Goal: Use online tool/utility: Utilize a website feature to perform a specific function

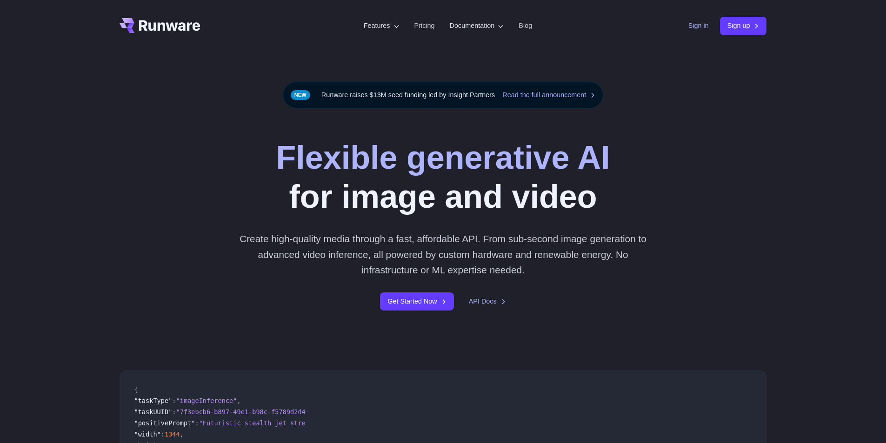
click at [694, 28] on link "Sign in" at bounding box center [698, 25] width 20 height 11
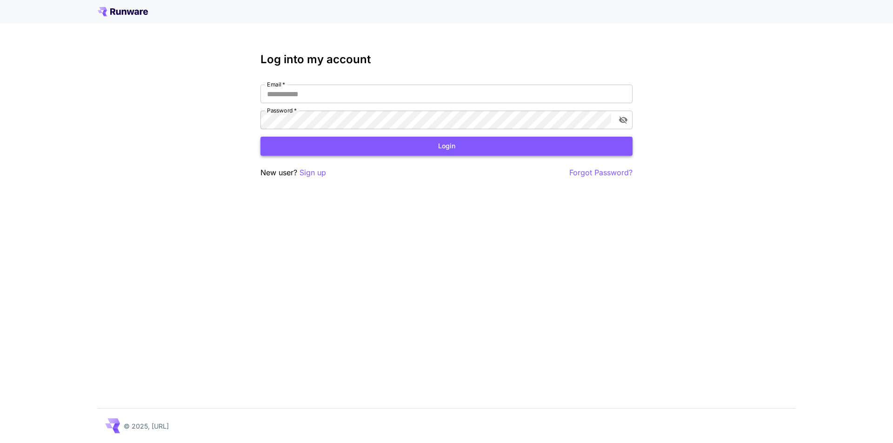
type input "**********"
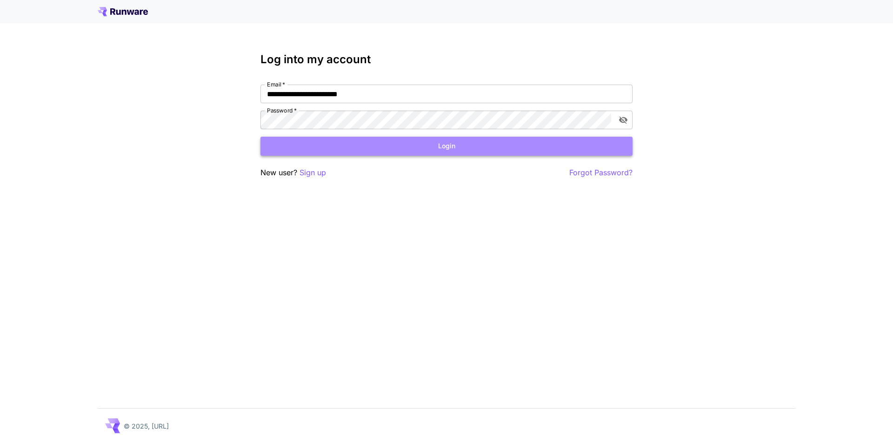
click at [432, 153] on button "Login" at bounding box center [446, 146] width 372 height 19
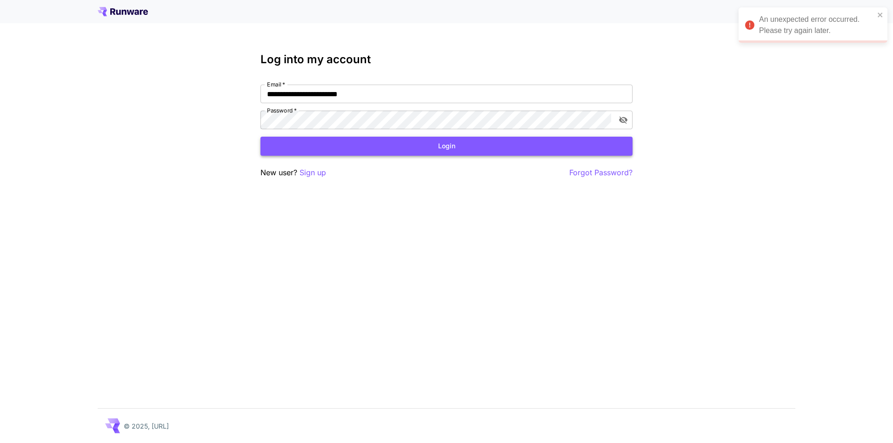
click at [441, 147] on button "Login" at bounding box center [446, 146] width 372 height 19
drag, startPoint x: 878, startPoint y: 54, endPoint x: 880, endPoint y: 27, distance: 26.6
click at [878, 53] on icon "close" at bounding box center [880, 55] width 7 height 7
click at [880, 19] on div "An unexpected error occurred. Please try again later." at bounding box center [812, 24] width 149 height 35
click at [771, 73] on div "**********" at bounding box center [446, 221] width 893 height 443
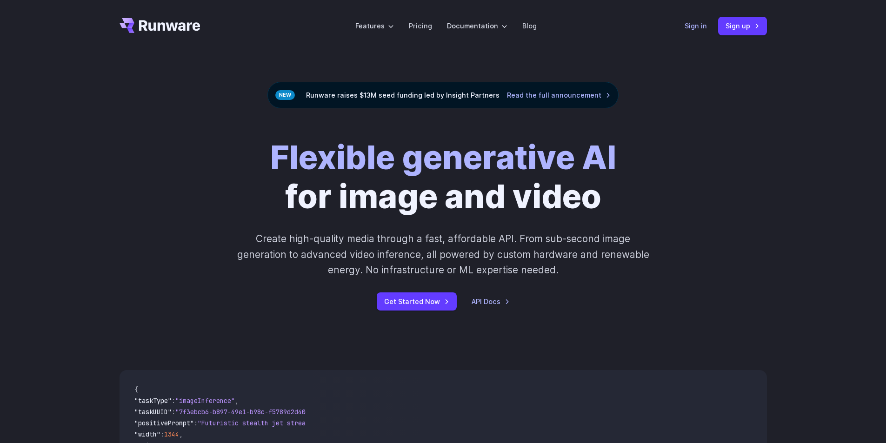
click at [704, 28] on link "Sign in" at bounding box center [696, 25] width 22 height 11
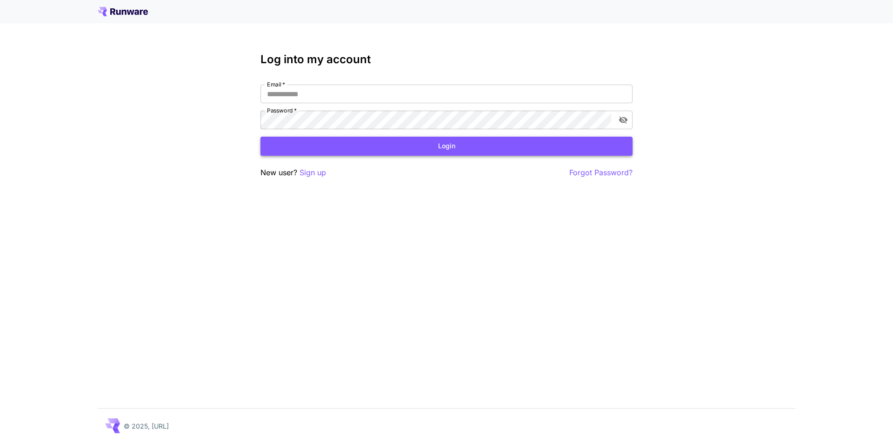
type input "**********"
click at [451, 147] on button "Login" at bounding box center [446, 146] width 372 height 19
click at [381, 95] on input "**********" at bounding box center [446, 94] width 372 height 19
click at [402, 95] on input "**********" at bounding box center [446, 94] width 372 height 19
click at [386, 136] on form "**********" at bounding box center [446, 120] width 372 height 71
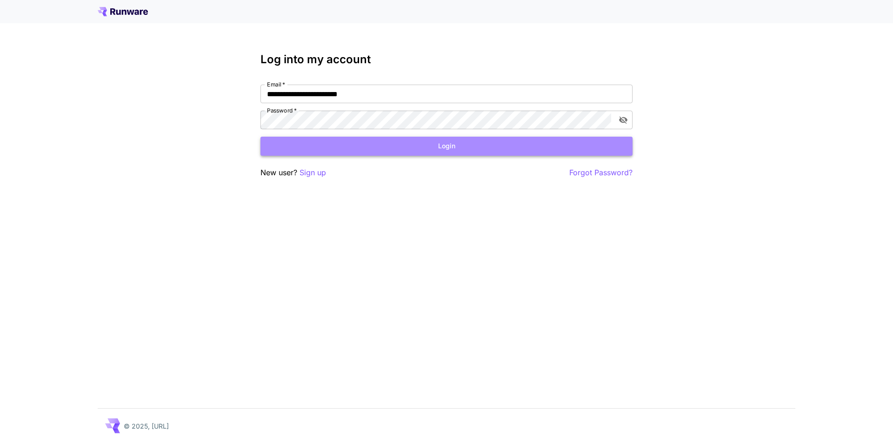
click at [386, 145] on button "Login" at bounding box center [446, 146] width 372 height 19
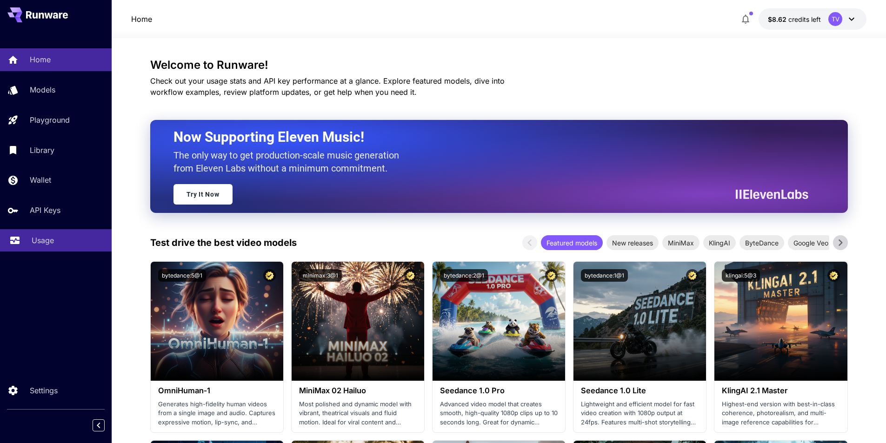
click at [25, 241] on link "Usage" at bounding box center [56, 240] width 112 height 23
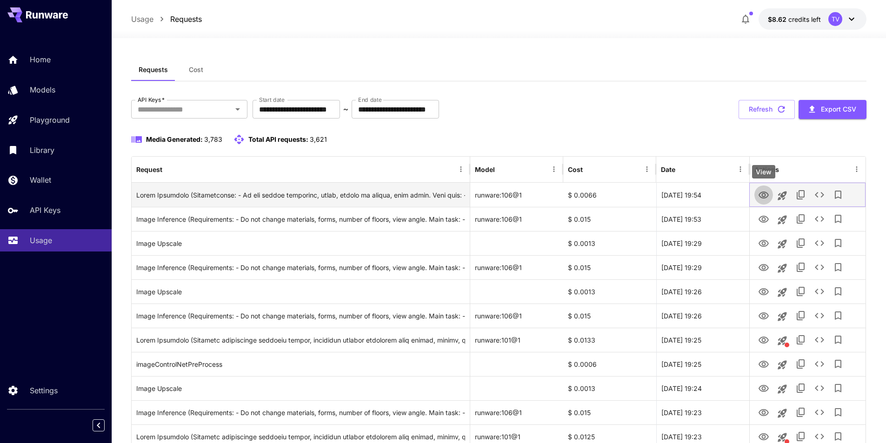
click at [766, 190] on icon "View" at bounding box center [763, 195] width 11 height 11
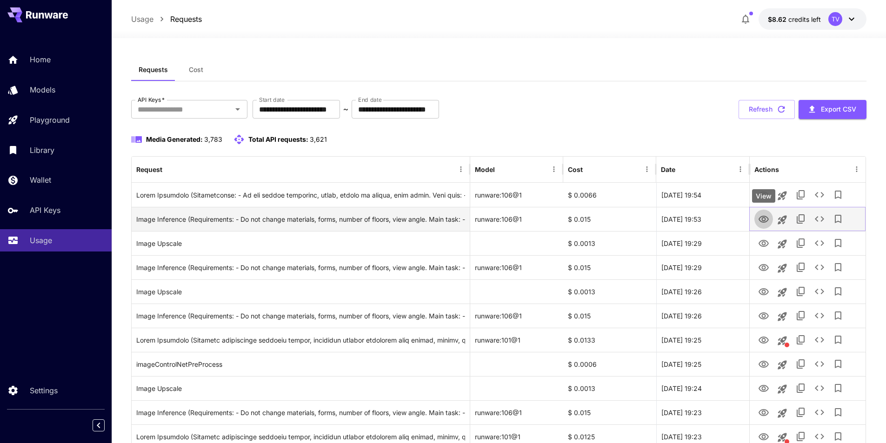
click at [761, 220] on icon "View" at bounding box center [763, 219] width 11 height 11
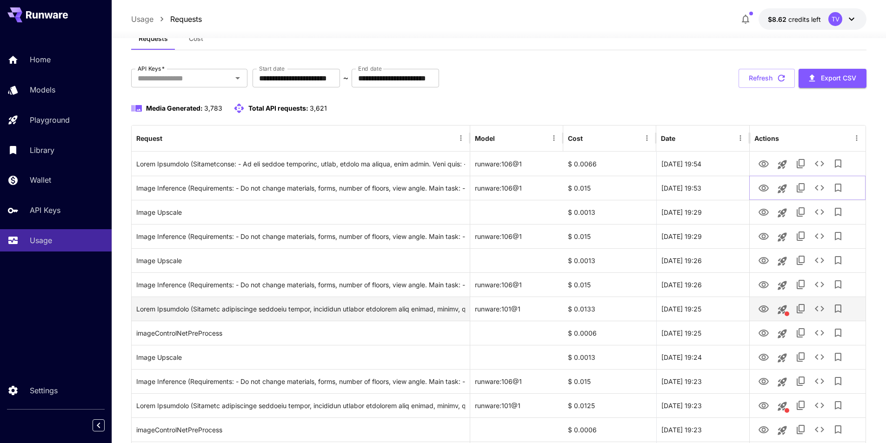
scroll to position [62, 0]
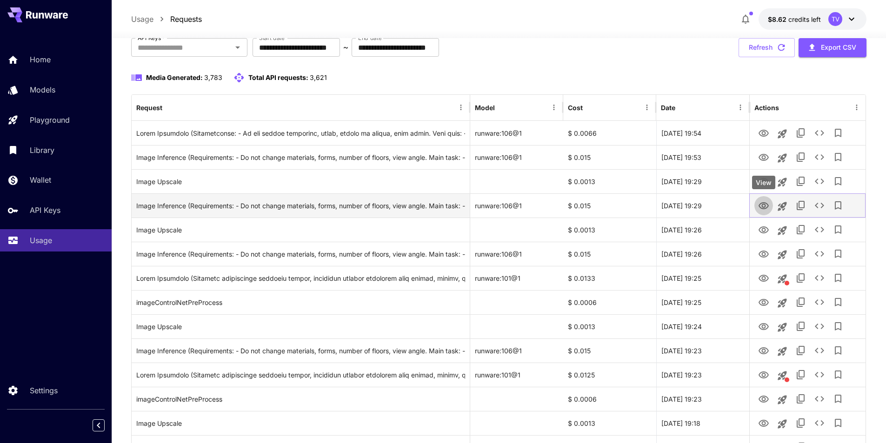
click at [765, 206] on icon "View" at bounding box center [763, 205] width 10 height 7
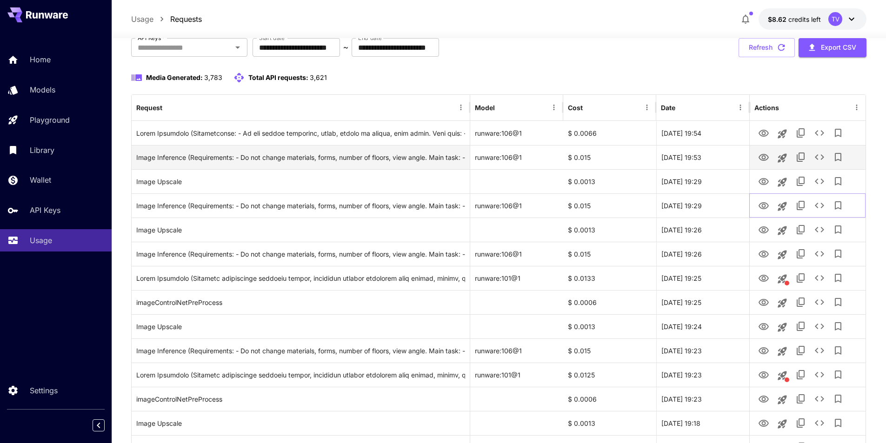
scroll to position [0, 0]
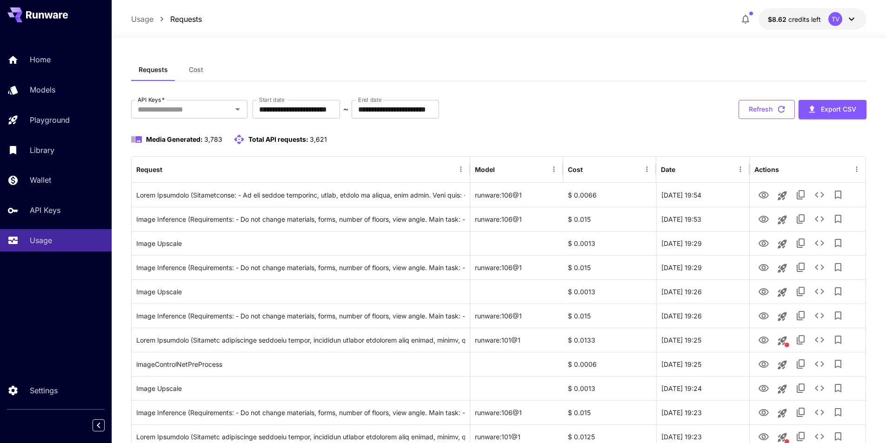
click at [758, 106] on button "Refresh" at bounding box center [766, 109] width 56 height 19
click at [776, 112] on icon "button" at bounding box center [781, 109] width 10 height 10
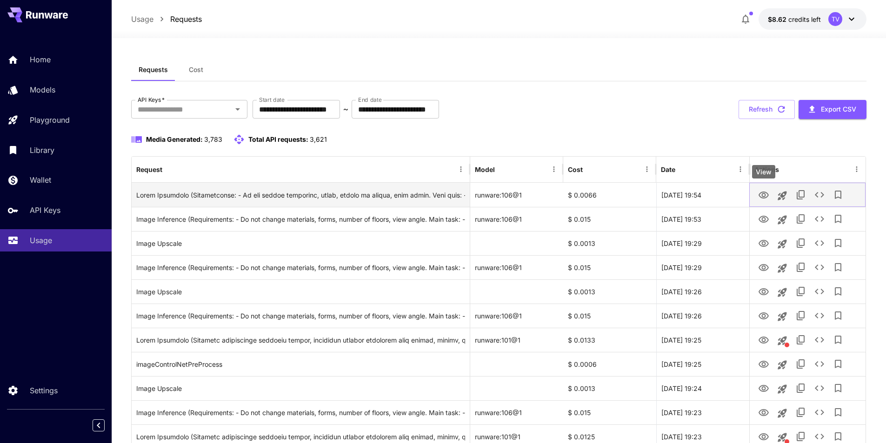
click at [761, 197] on icon "View" at bounding box center [763, 195] width 10 height 7
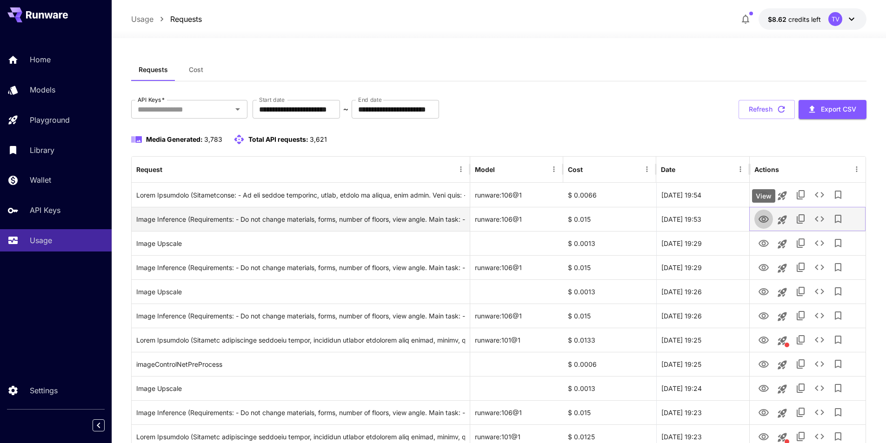
click at [762, 220] on icon "View" at bounding box center [763, 219] width 10 height 7
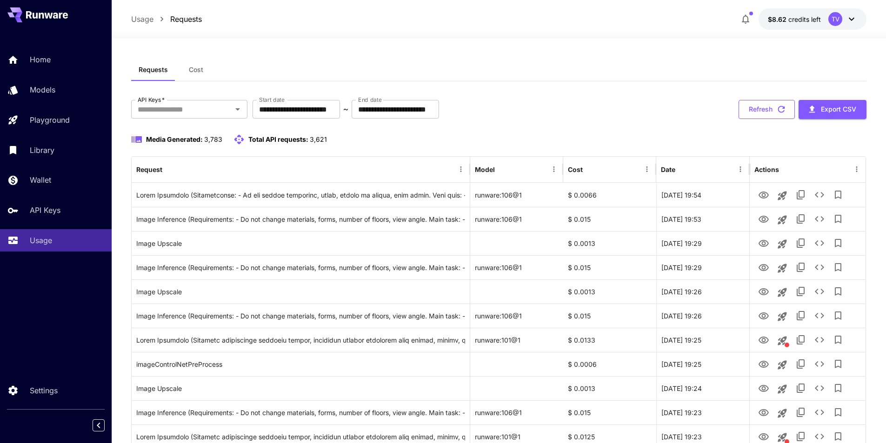
click at [754, 111] on button "Refresh" at bounding box center [766, 109] width 56 height 19
click at [33, 239] on p "Usage" at bounding box center [43, 240] width 22 height 11
click at [758, 107] on button "Refresh" at bounding box center [766, 109] width 56 height 19
click at [776, 113] on icon "button" at bounding box center [781, 109] width 10 height 10
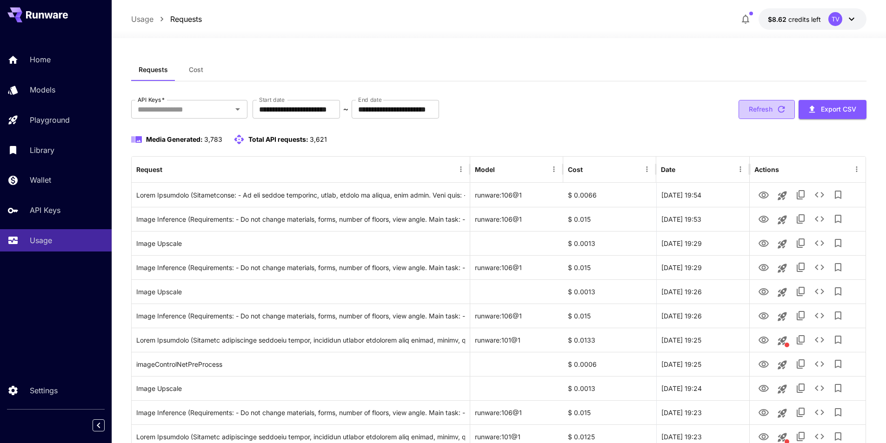
click at [768, 105] on button "Refresh" at bounding box center [766, 109] width 56 height 19
click at [27, 246] on link "Usage" at bounding box center [56, 240] width 112 height 23
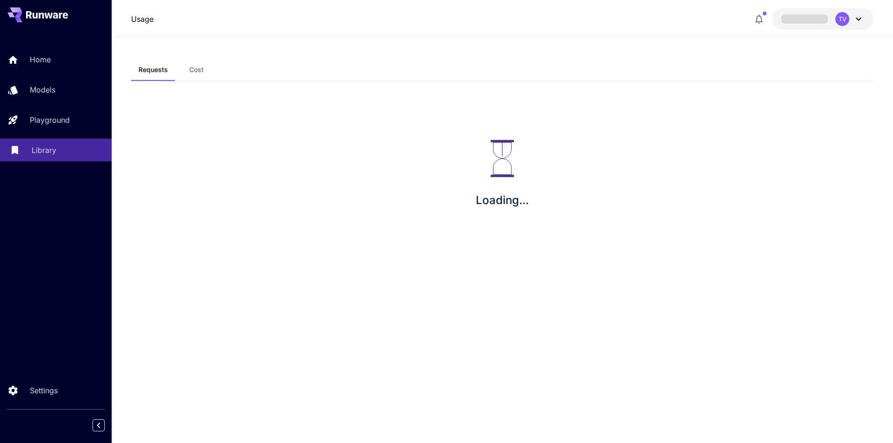
click at [13, 148] on icon at bounding box center [15, 148] width 7 height 8
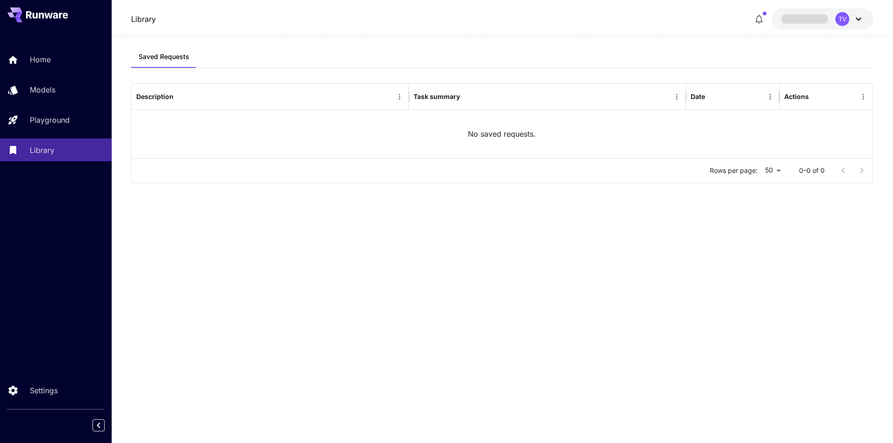
click at [35, 212] on div "Home Models Playground Library Settings" at bounding box center [56, 221] width 112 height 443
click at [15, 65] on div at bounding box center [14, 60] width 11 height 12
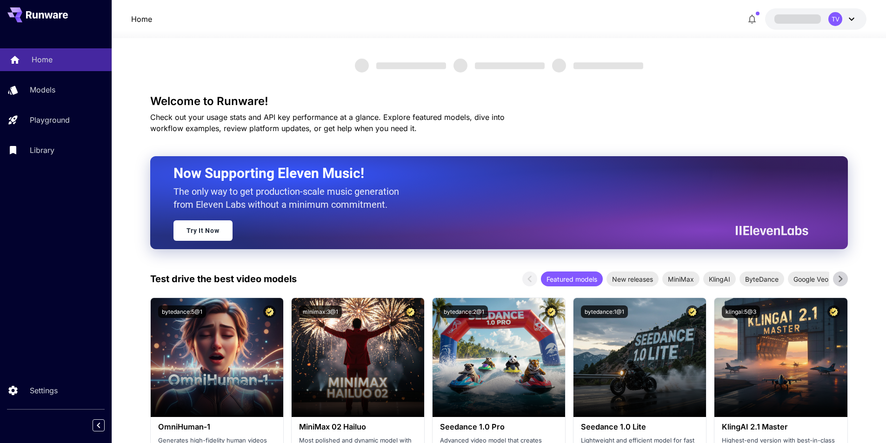
click at [15, 65] on div at bounding box center [14, 60] width 11 height 12
click at [851, 17] on icon at bounding box center [851, 18] width 11 height 11
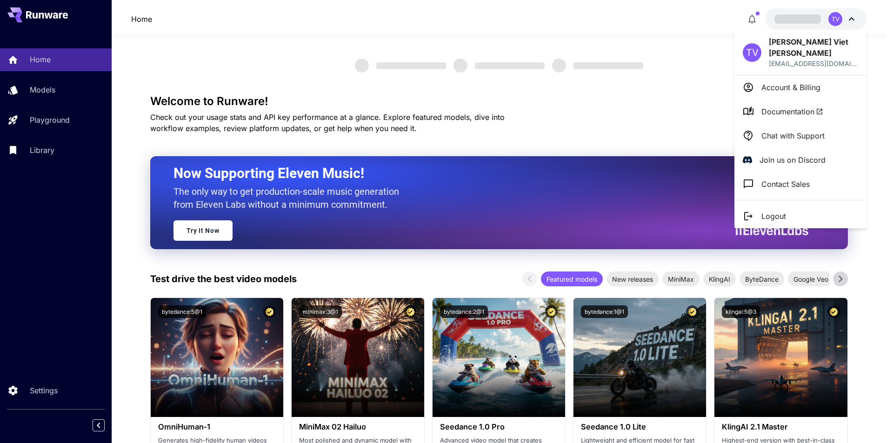
click at [692, 98] on div at bounding box center [446, 221] width 893 height 443
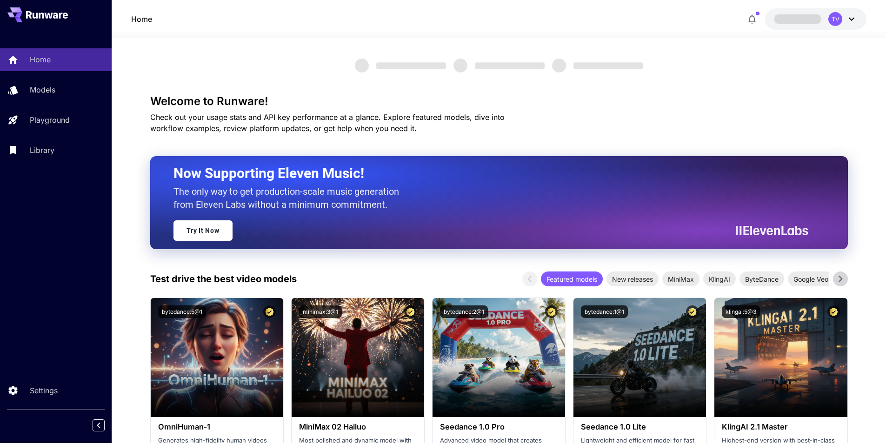
click at [24, 258] on div "Home Models Playground Library Settings" at bounding box center [56, 221] width 112 height 443
click at [22, 14] on button at bounding box center [37, 14] width 60 height 15
click at [849, 13] on icon at bounding box center [851, 18] width 11 height 11
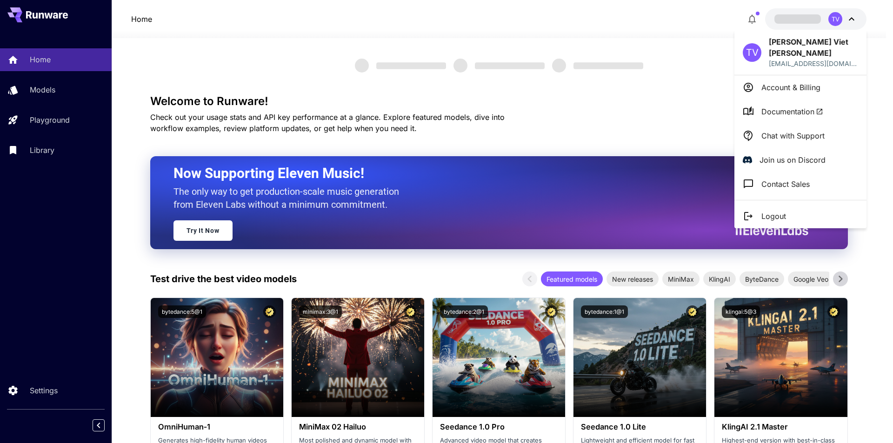
click at [776, 211] on p "Logout" at bounding box center [773, 216] width 25 height 11
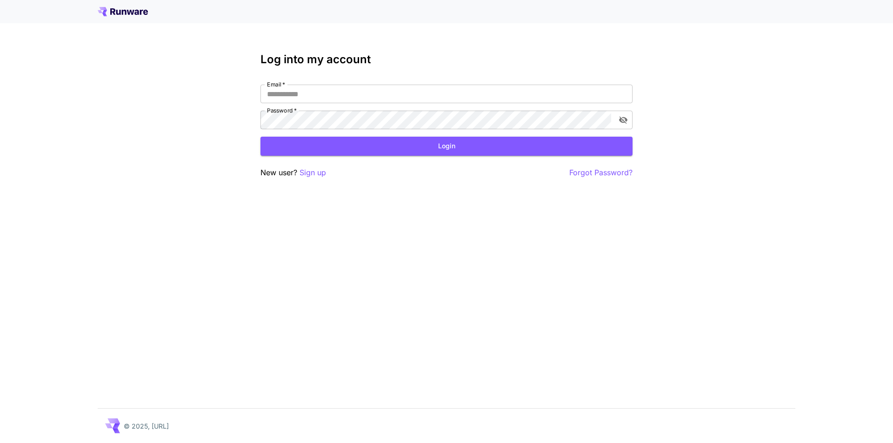
type input "**********"
click at [451, 146] on button "Login" at bounding box center [446, 146] width 372 height 19
click at [831, 168] on div "**********" at bounding box center [446, 221] width 893 height 443
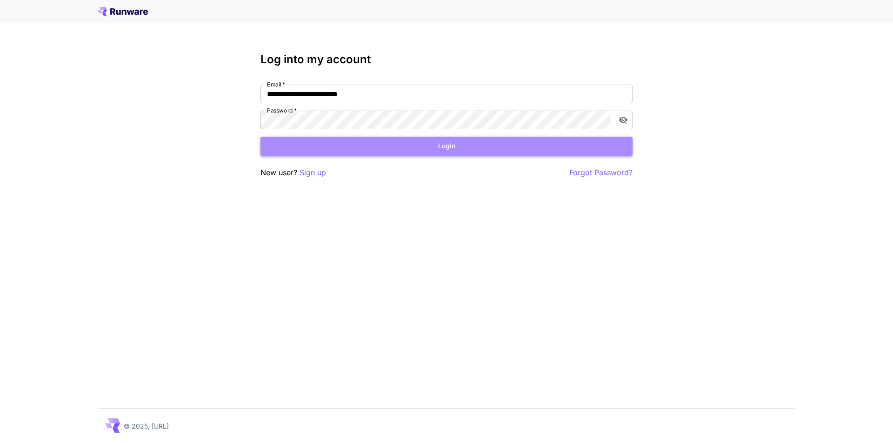
click at [426, 146] on button "Login" at bounding box center [446, 146] width 372 height 19
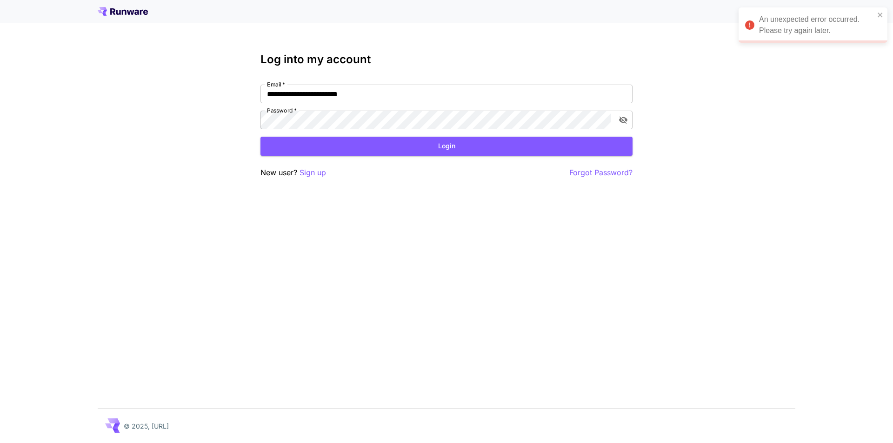
click at [794, 35] on div "An unexpected error occurred. Please try again later." at bounding box center [816, 25] width 115 height 22
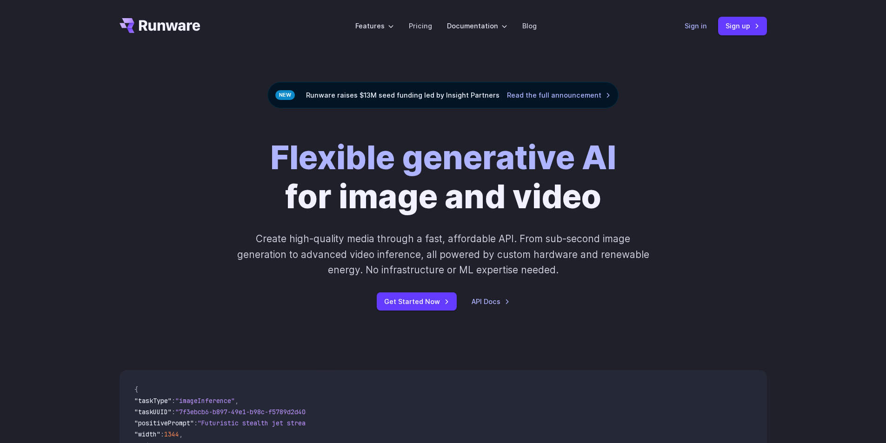
click at [705, 27] on link "Sign in" at bounding box center [696, 25] width 22 height 11
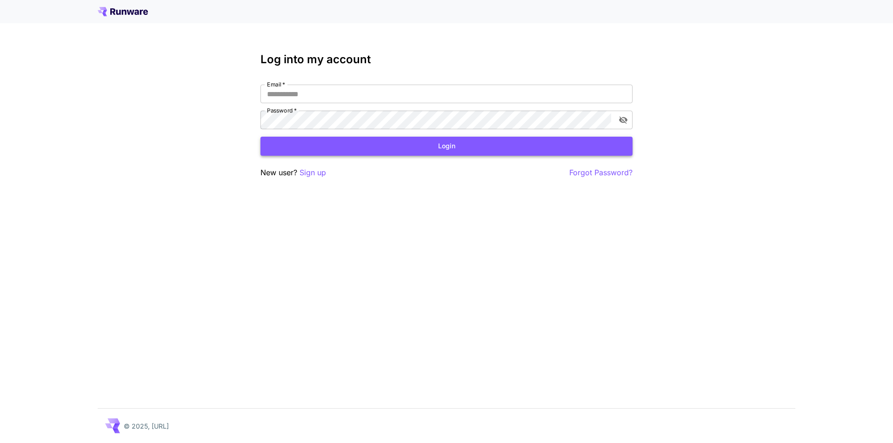
type input "**********"
click at [447, 147] on button "Login" at bounding box center [446, 146] width 372 height 19
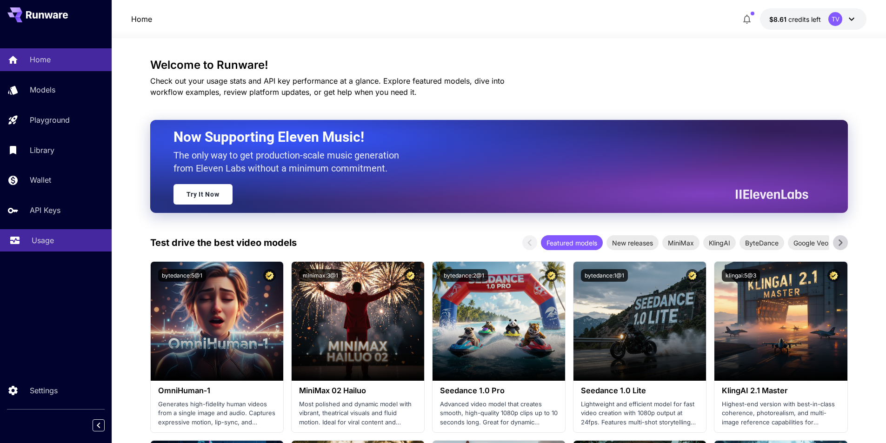
click at [8, 244] on link "Usage" at bounding box center [56, 240] width 112 height 23
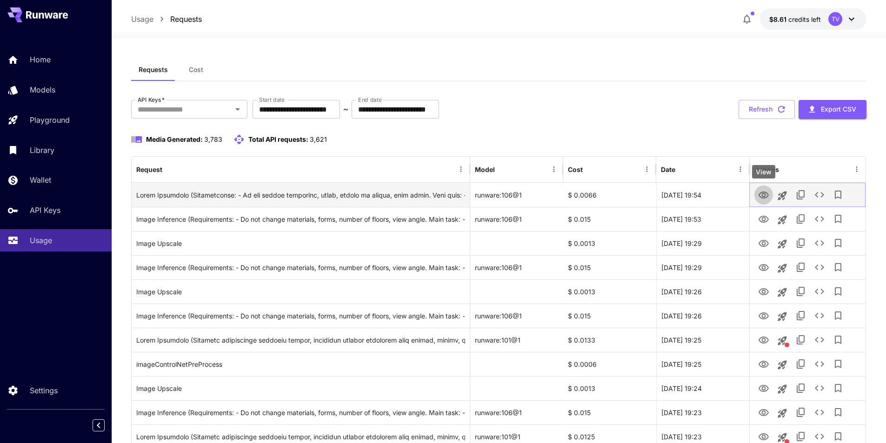
click at [767, 189] on link "View" at bounding box center [763, 195] width 11 height 12
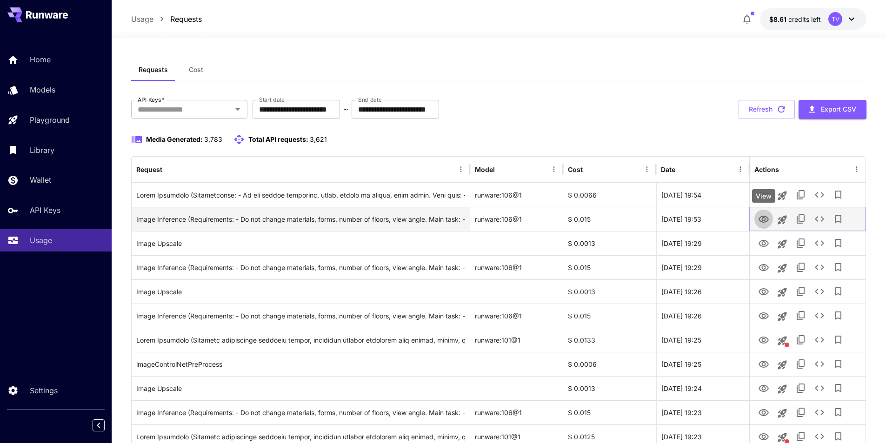
click at [762, 219] on icon "View" at bounding box center [763, 219] width 10 height 7
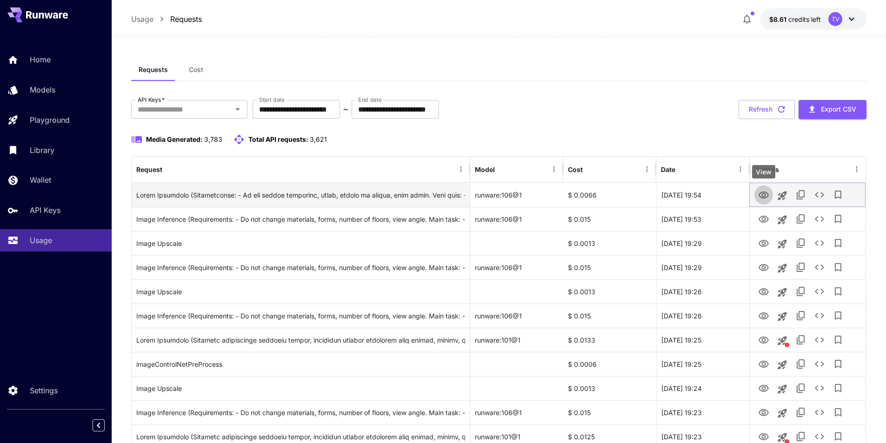
click at [762, 193] on icon "View" at bounding box center [763, 195] width 11 height 11
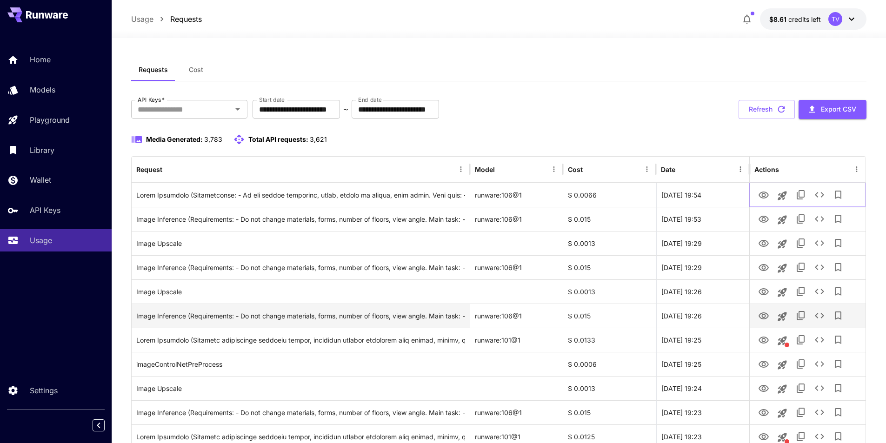
scroll to position [62, 0]
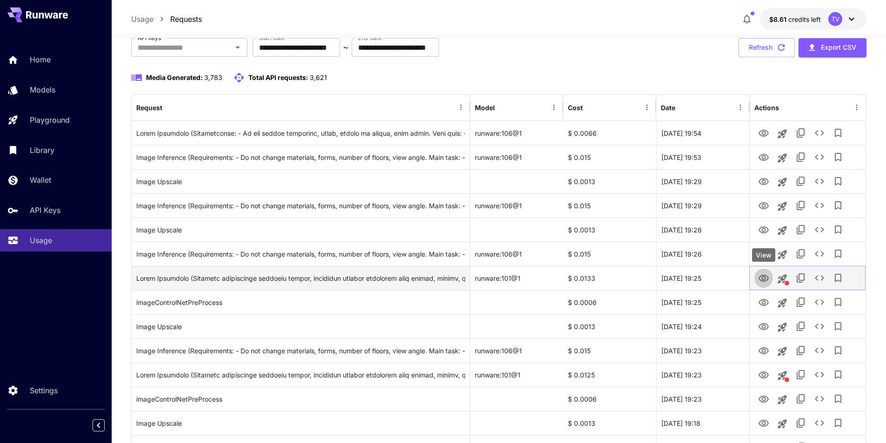
click at [759, 273] on icon "View" at bounding box center [763, 278] width 11 height 11
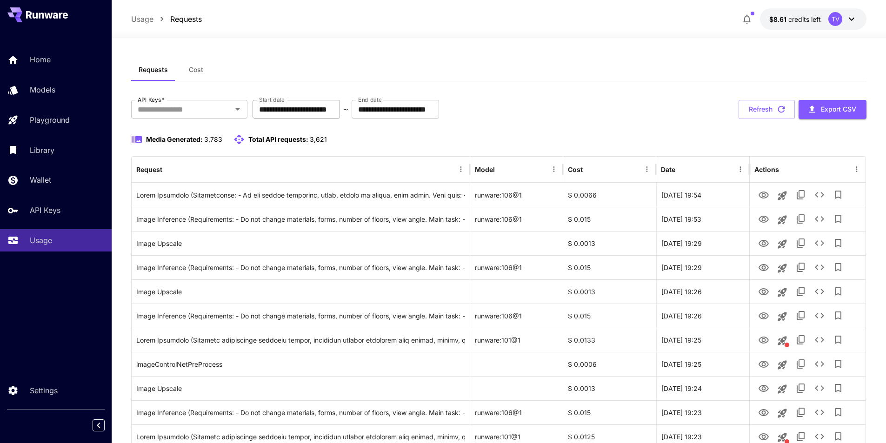
click at [302, 106] on input "**********" at bounding box center [296, 109] width 87 height 19
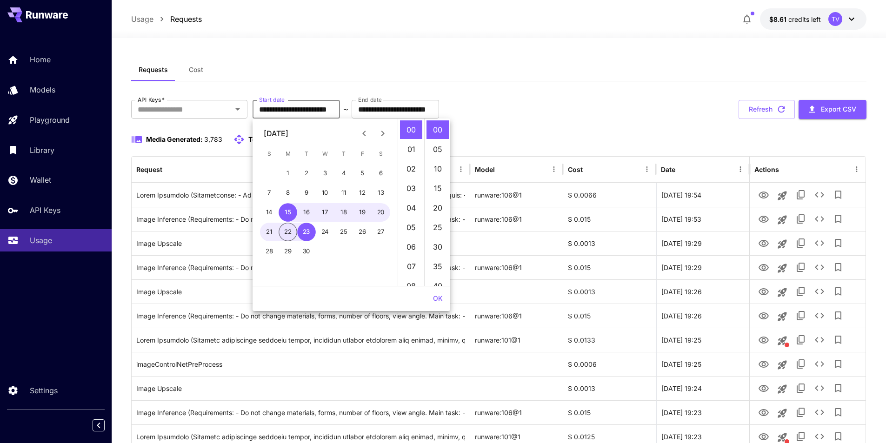
click at [292, 231] on button "22" at bounding box center [288, 232] width 19 height 19
type input "**********"
click at [440, 297] on button "OK" at bounding box center [437, 298] width 17 height 17
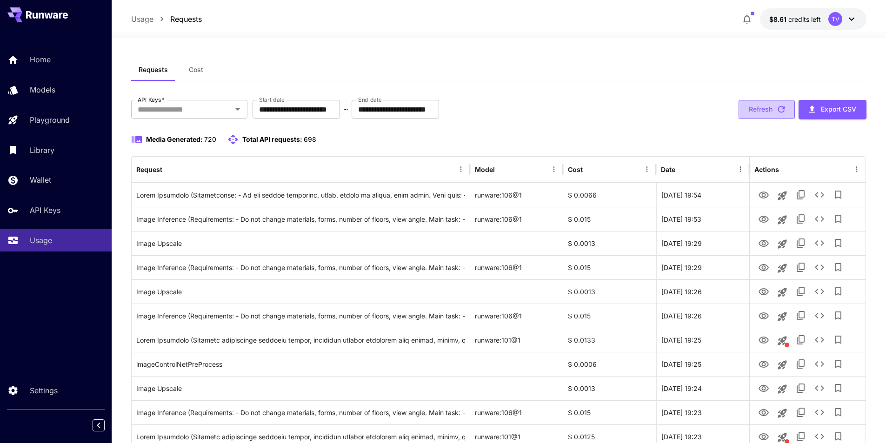
click at [771, 106] on button "Refresh" at bounding box center [766, 109] width 56 height 19
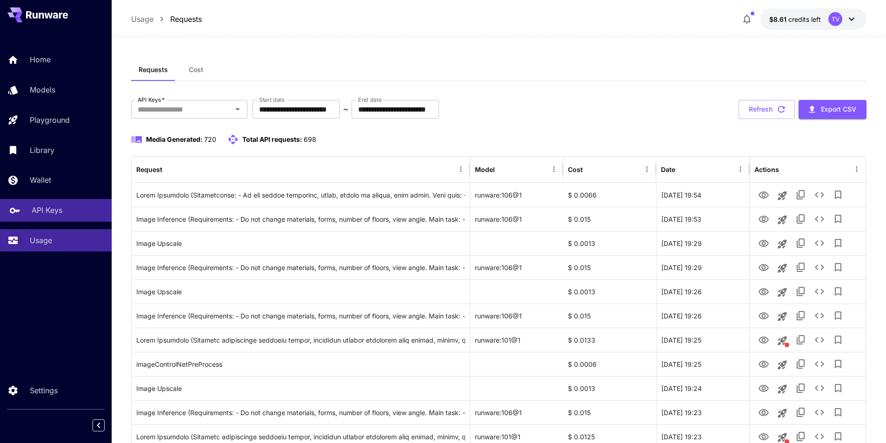
click at [40, 205] on p "API Keys" at bounding box center [47, 210] width 31 height 11
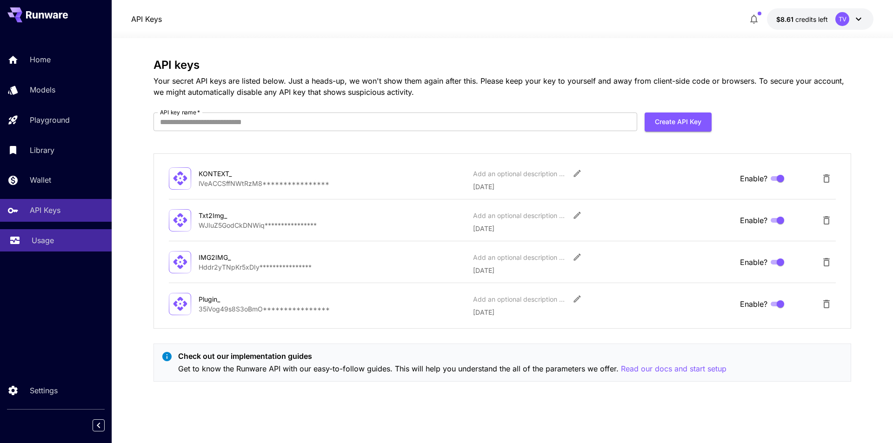
click at [33, 242] on p "Usage" at bounding box center [43, 240] width 22 height 11
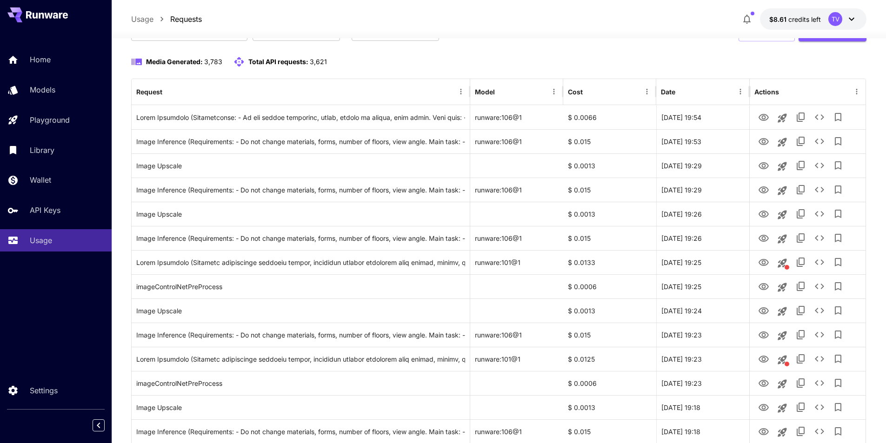
scroll to position [15, 0]
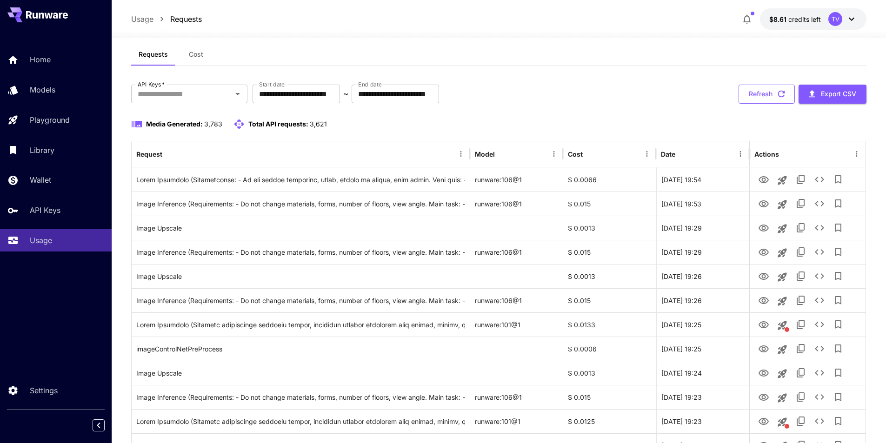
click at [769, 92] on button "Refresh" at bounding box center [766, 94] width 56 height 19
click at [9, 238] on icon at bounding box center [14, 237] width 11 height 11
click at [9, 238] on icon at bounding box center [14, 238] width 11 height 11
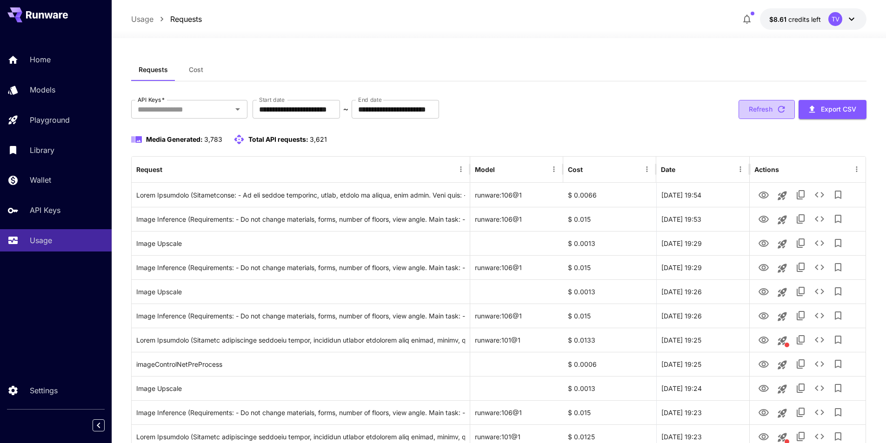
click at [775, 117] on button "Refresh" at bounding box center [766, 109] width 56 height 19
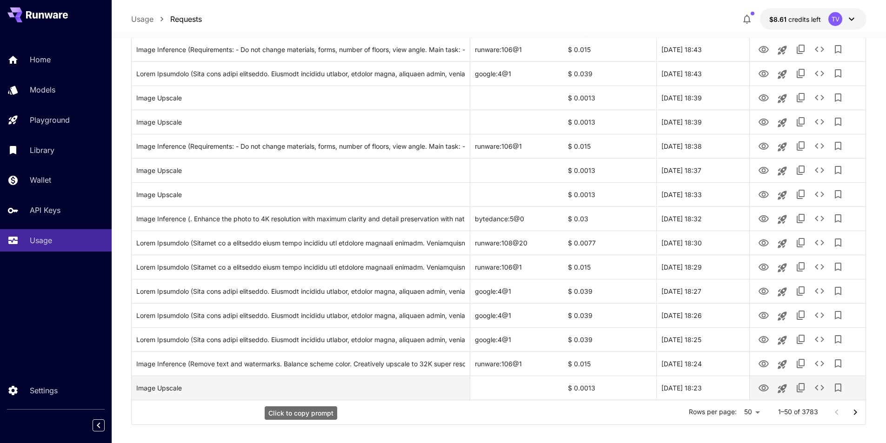
scroll to position [1002, 0]
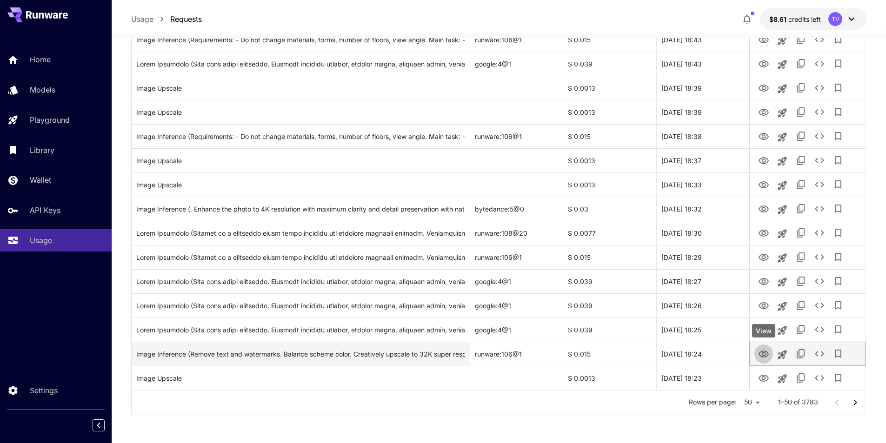
click at [765, 356] on icon "View" at bounding box center [763, 354] width 11 height 11
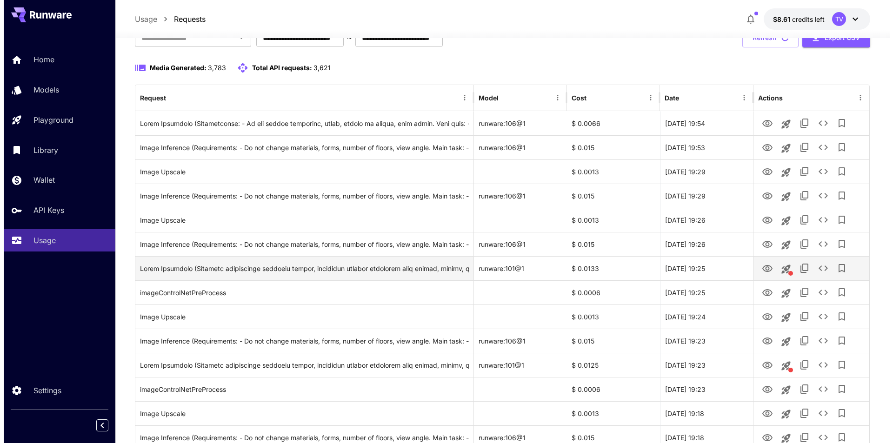
scroll to position [0, 0]
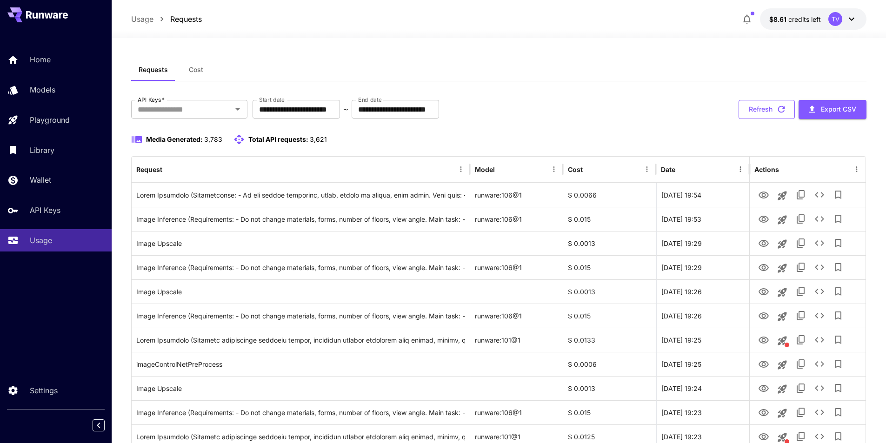
click at [778, 104] on button "Refresh" at bounding box center [766, 109] width 56 height 19
click at [770, 109] on button "Refresh" at bounding box center [766, 109] width 56 height 19
click at [845, 25] on div "TV" at bounding box center [842, 19] width 29 height 14
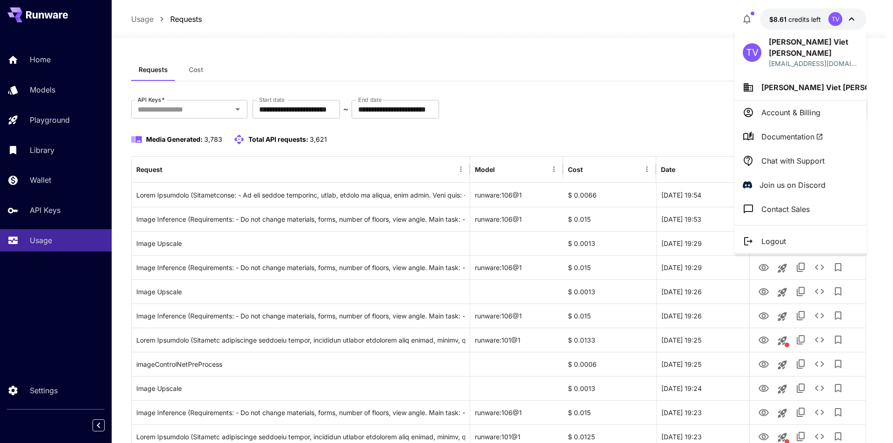
click at [682, 53] on div at bounding box center [446, 221] width 893 height 443
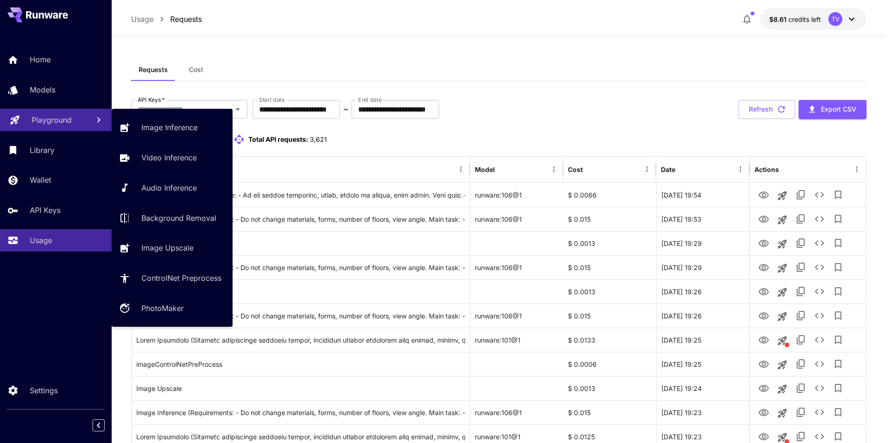
click at [20, 121] on icon at bounding box center [14, 117] width 11 height 11
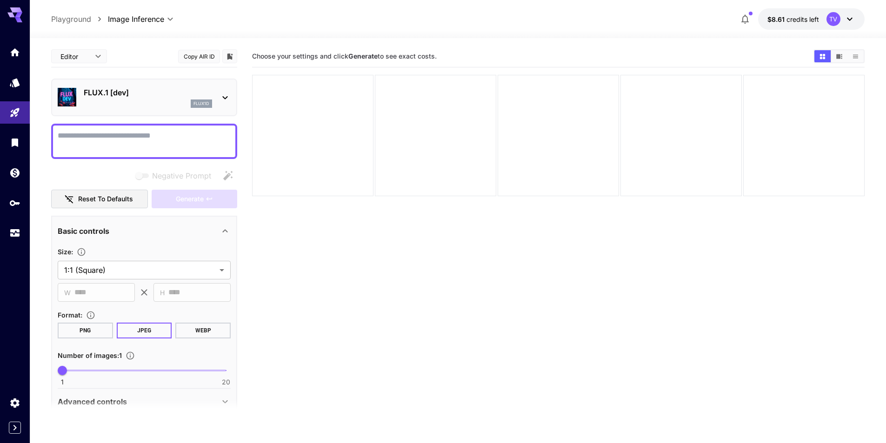
click at [464, 289] on section "Choose your settings and click Generate to see exact costs." at bounding box center [558, 267] width 612 height 443
click at [224, 98] on icon at bounding box center [224, 97] width 5 height 3
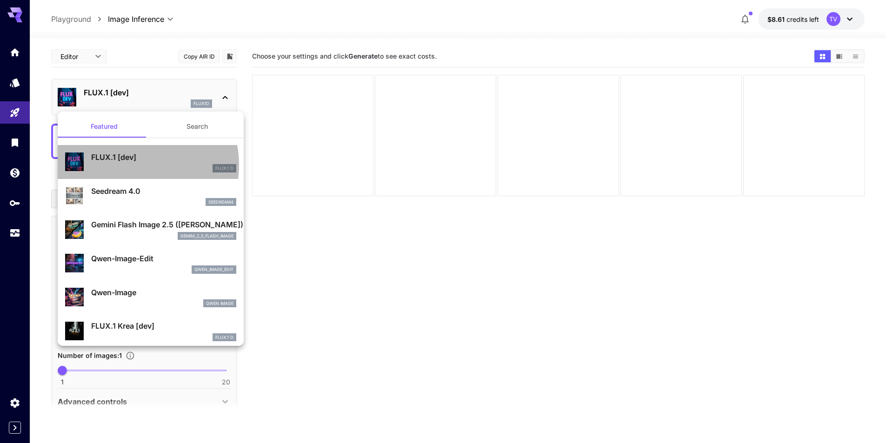
click at [134, 165] on div "FLUX.1 D" at bounding box center [163, 168] width 145 height 8
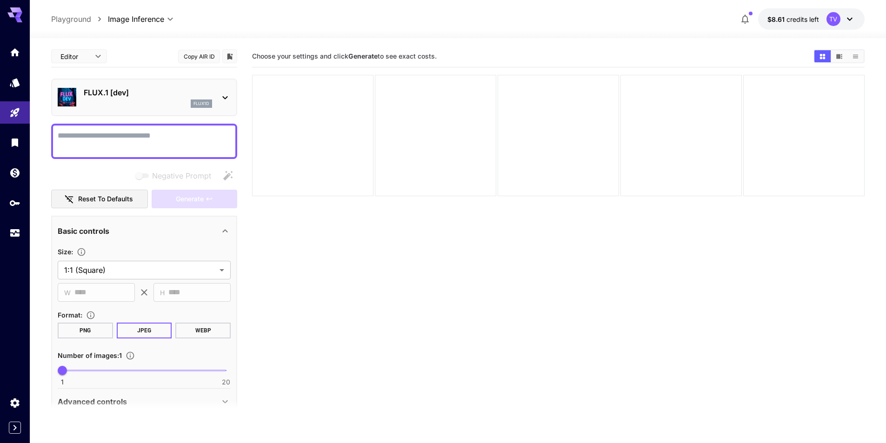
click at [144, 140] on textarea "Negative Prompt" at bounding box center [144, 141] width 173 height 22
type textarea "**********"
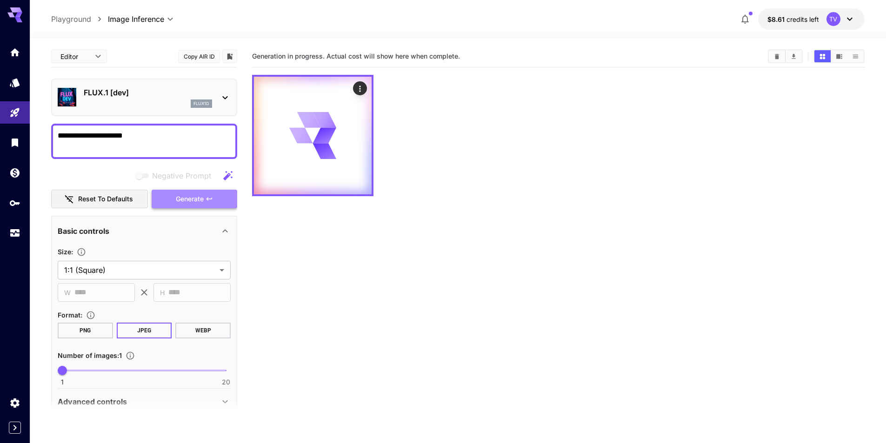
click at [179, 198] on span "Generate" at bounding box center [190, 199] width 28 height 12
click at [375, 336] on section "Generation in progress. Actual cost will show here when complete." at bounding box center [558, 267] width 612 height 443
click at [224, 402] on section at bounding box center [144, 410] width 186 height 23
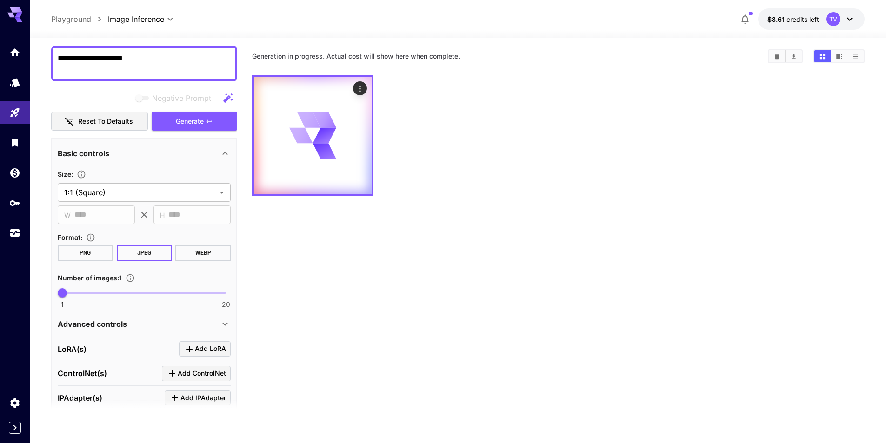
scroll to position [171, 0]
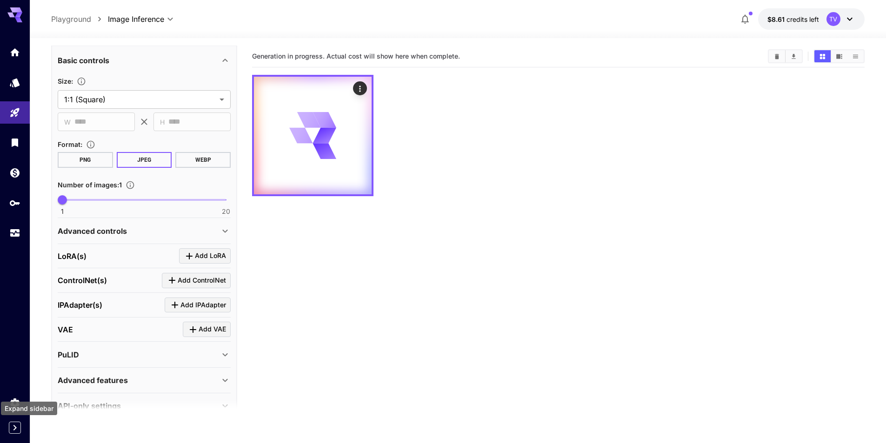
click at [12, 425] on icon "Expand sidebar" at bounding box center [14, 427] width 11 height 11
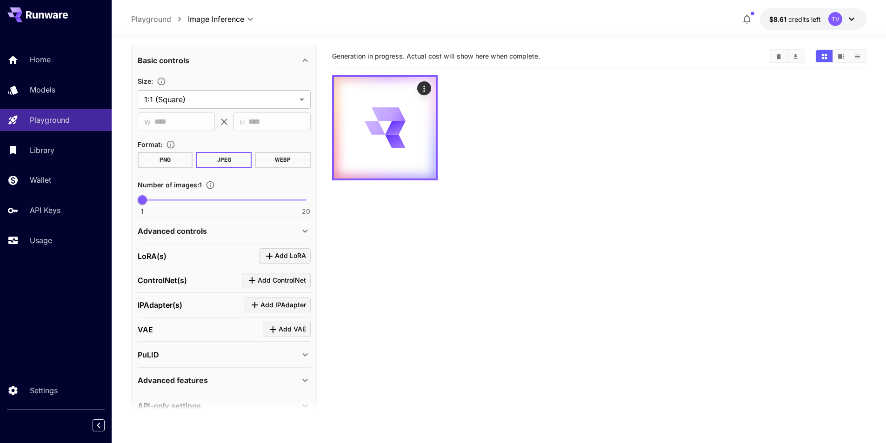
click at [848, 17] on icon at bounding box center [851, 18] width 11 height 11
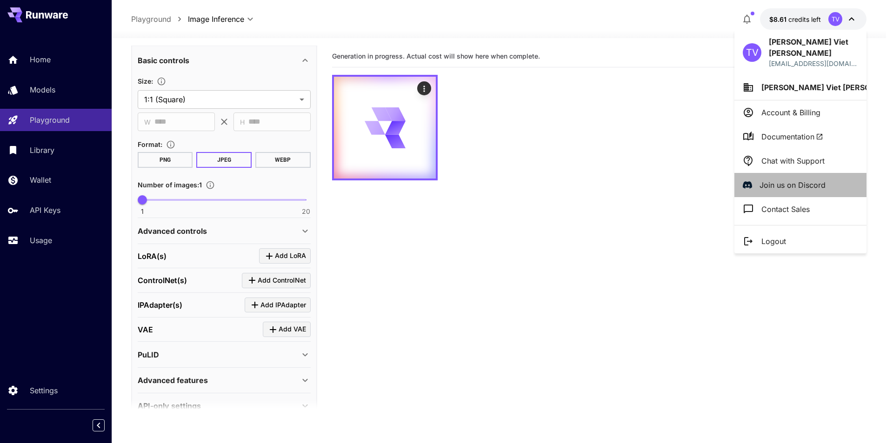
click at [800, 179] on p "Join us on Discord" at bounding box center [792, 184] width 66 height 11
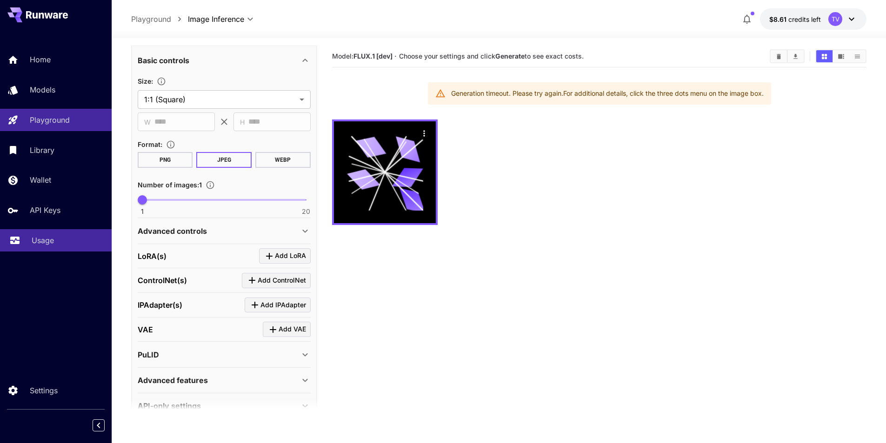
click at [22, 240] on link "Usage" at bounding box center [56, 240] width 112 height 23
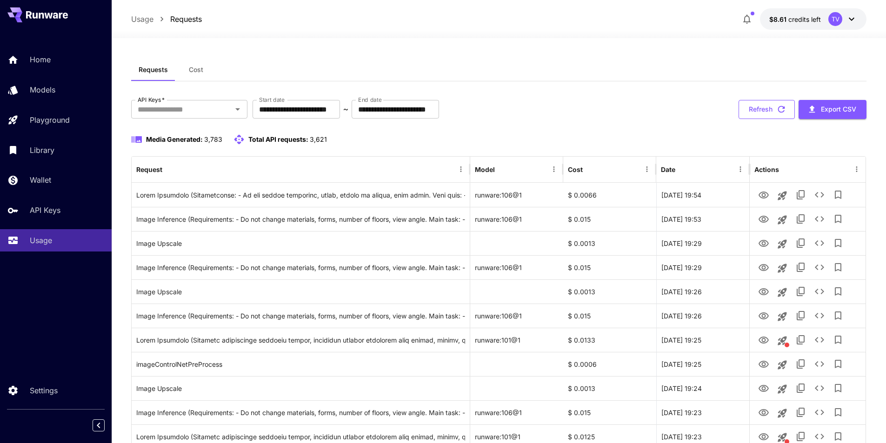
click at [749, 103] on button "Refresh" at bounding box center [766, 109] width 56 height 19
click at [238, 108] on icon "Open" at bounding box center [237, 109] width 11 height 11
click at [332, 104] on input "**********" at bounding box center [296, 109] width 87 height 19
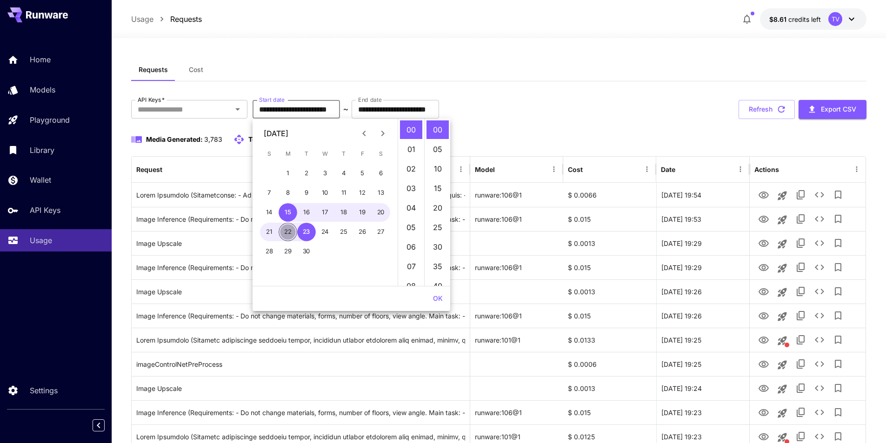
click at [287, 234] on button "22" at bounding box center [288, 232] width 19 height 19
type input "**********"
click at [432, 296] on button "OK" at bounding box center [437, 298] width 17 height 17
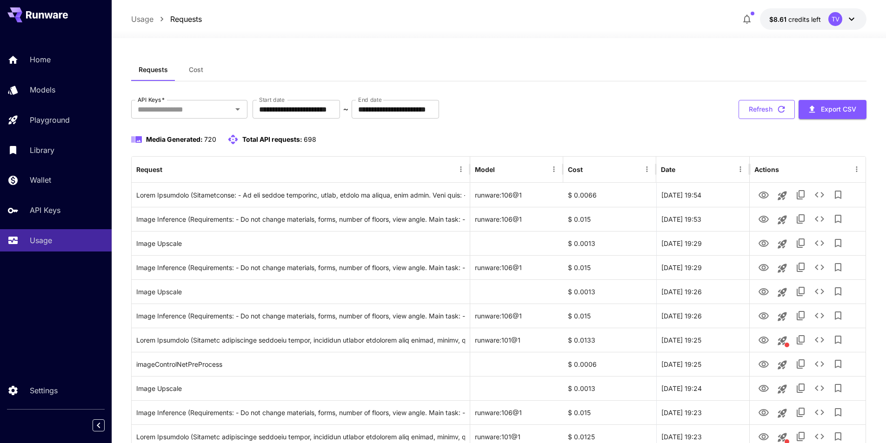
click at [778, 109] on icon "button" at bounding box center [781, 109] width 7 height 7
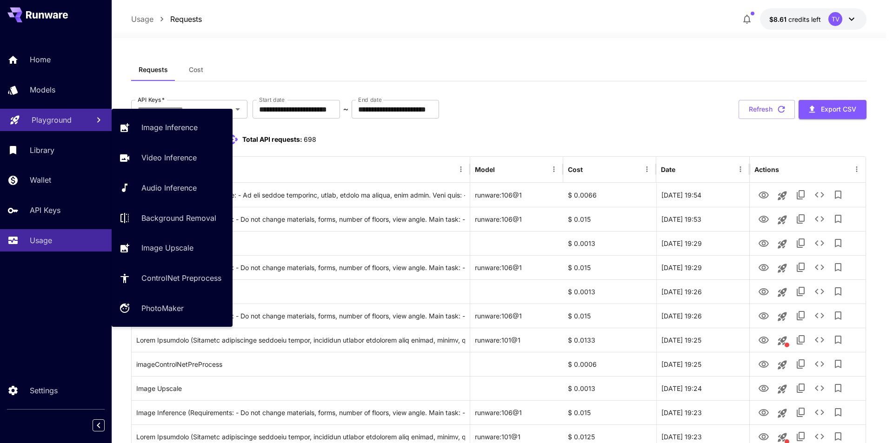
click at [20, 112] on link "Playground" at bounding box center [56, 120] width 112 height 23
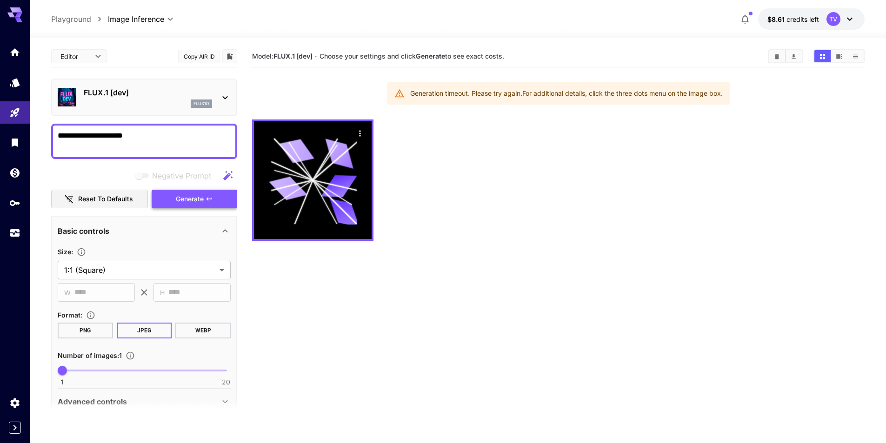
click at [191, 199] on span "Generate" at bounding box center [190, 199] width 28 height 12
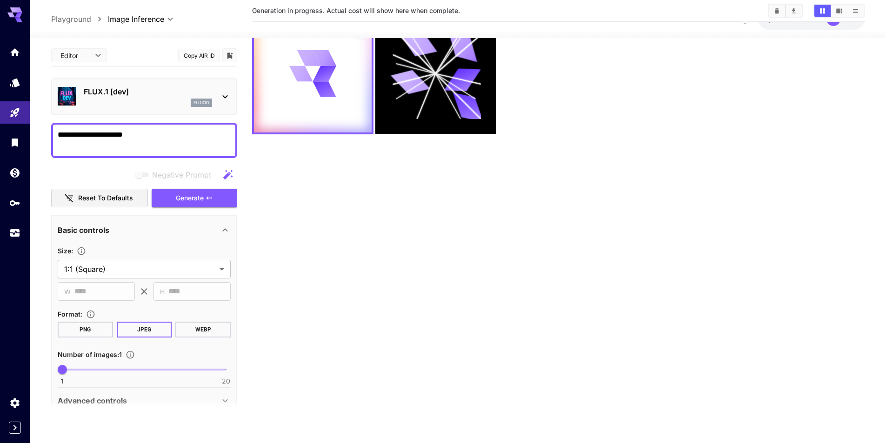
click at [223, 95] on icon at bounding box center [224, 96] width 11 height 11
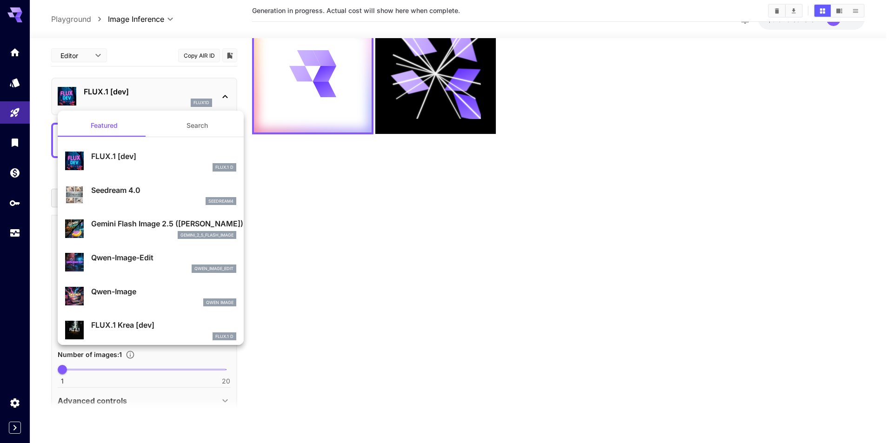
click at [366, 204] on div at bounding box center [446, 221] width 893 height 443
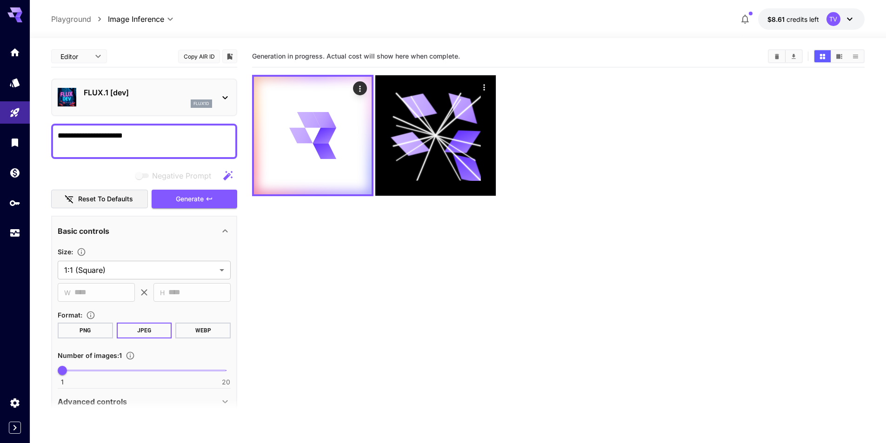
click at [14, 17] on icon at bounding box center [14, 12] width 15 height 10
click at [11, 50] on icon "Home" at bounding box center [15, 50] width 11 height 11
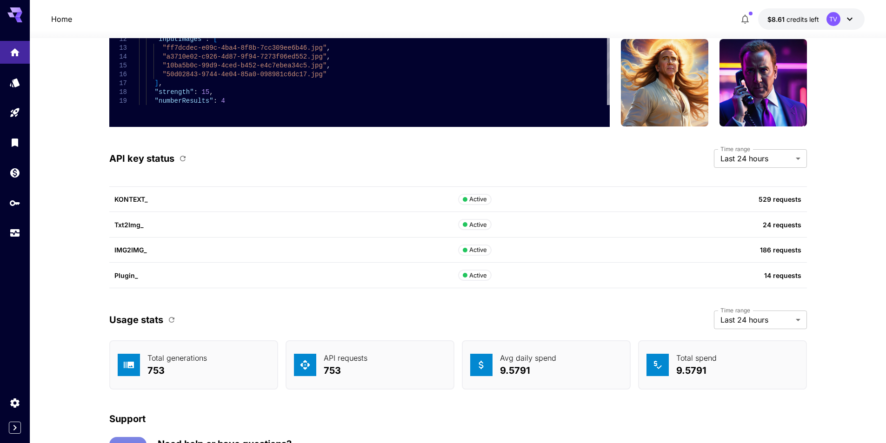
scroll to position [2395, 0]
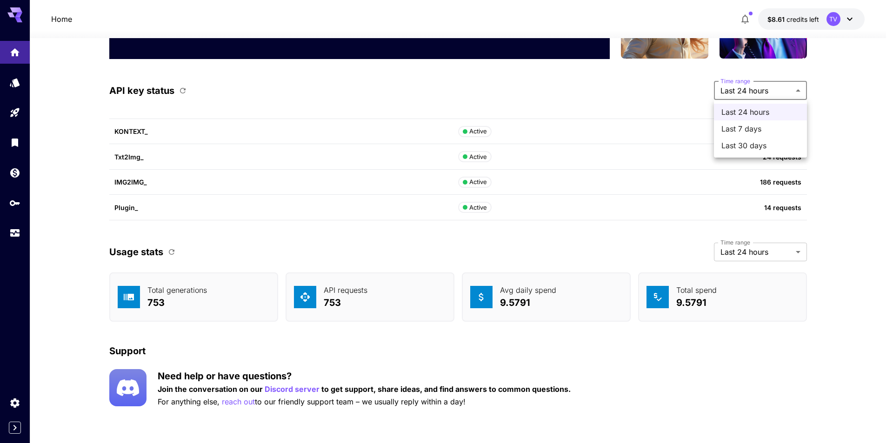
click at [658, 135] on div at bounding box center [446, 221] width 893 height 443
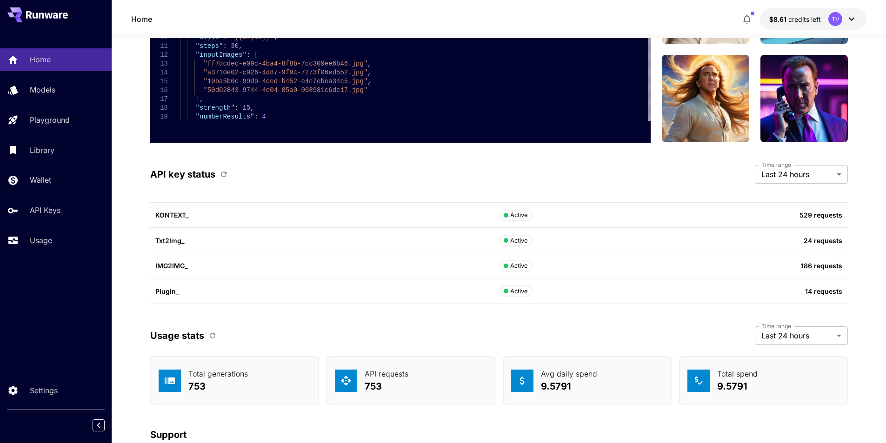
scroll to position [2395, 0]
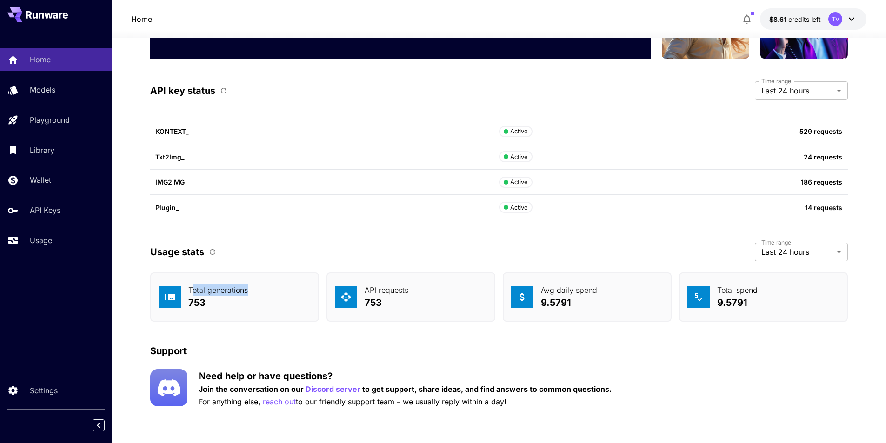
drag, startPoint x: 192, startPoint y: 291, endPoint x: 270, endPoint y: 289, distance: 78.6
click at [267, 289] on div "Total generations 753" at bounding box center [234, 297] width 169 height 49
click at [270, 289] on div "Total generations 753" at bounding box center [234, 297] width 169 height 49
click at [788, 246] on label "Time range" at bounding box center [776, 243] width 30 height 8
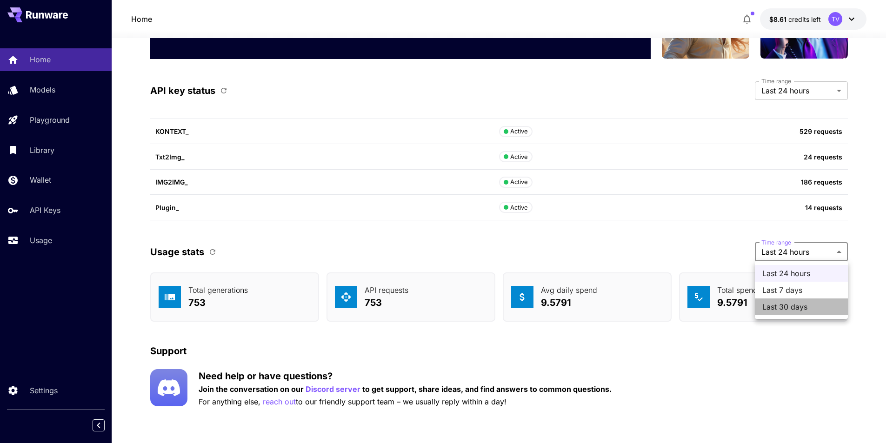
click at [788, 307] on span "Last 30 days" at bounding box center [801, 306] width 78 height 11
type input "*******"
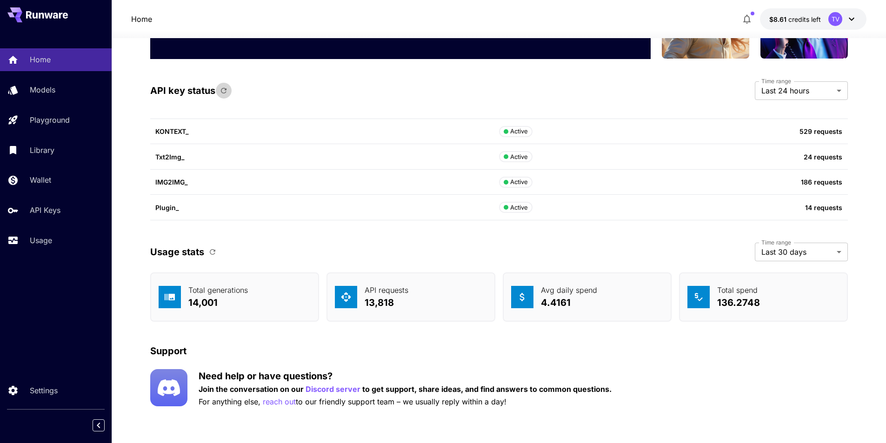
click at [226, 90] on icon "button" at bounding box center [223, 90] width 8 height 8
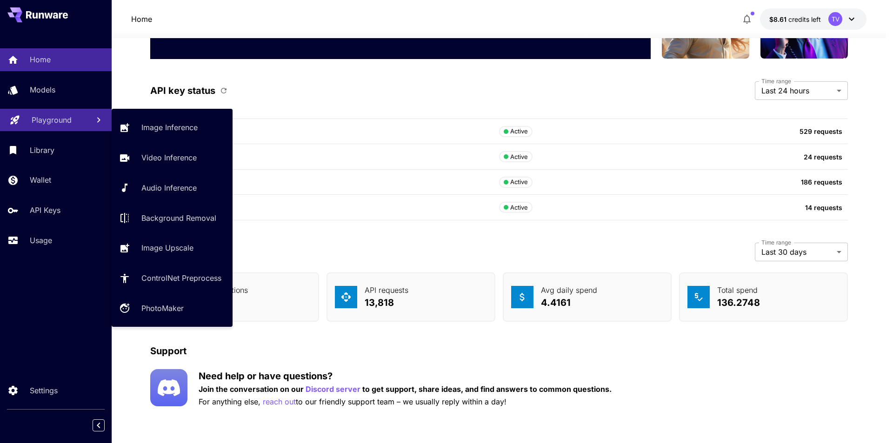
click at [16, 119] on icon at bounding box center [14, 117] width 9 height 9
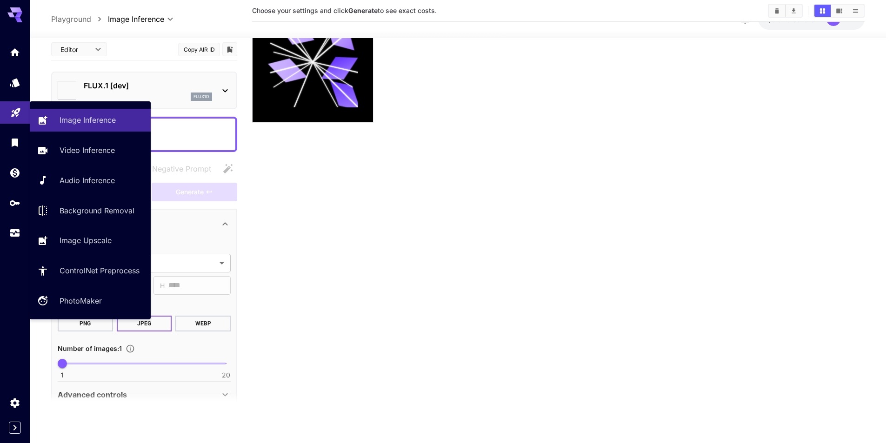
type input "**********"
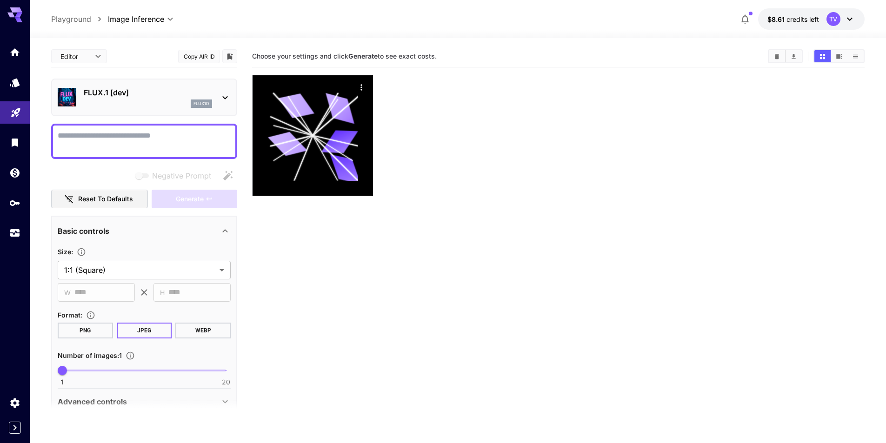
click at [202, 134] on textarea "Negative Prompt" at bounding box center [144, 141] width 173 height 22
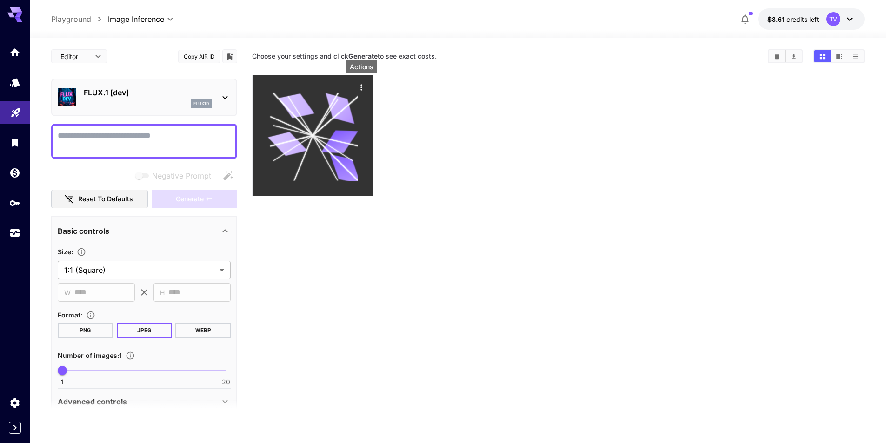
click at [362, 89] on icon "Actions" at bounding box center [360, 87] width 1 height 6
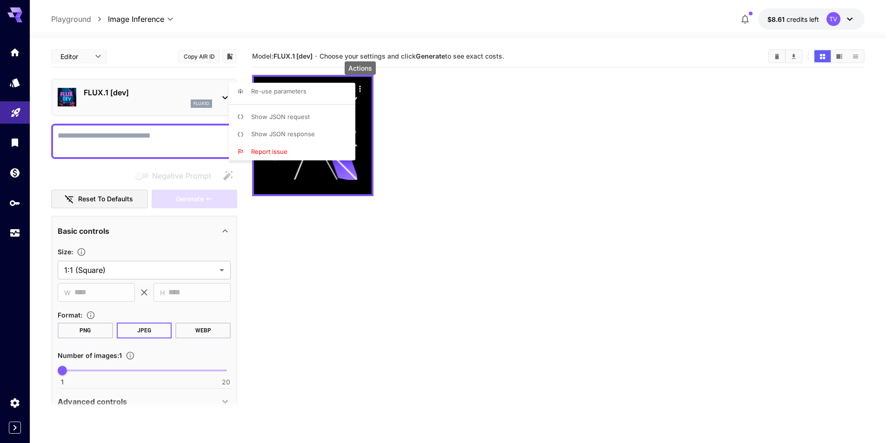
click at [828, 62] on div at bounding box center [446, 221] width 893 height 443
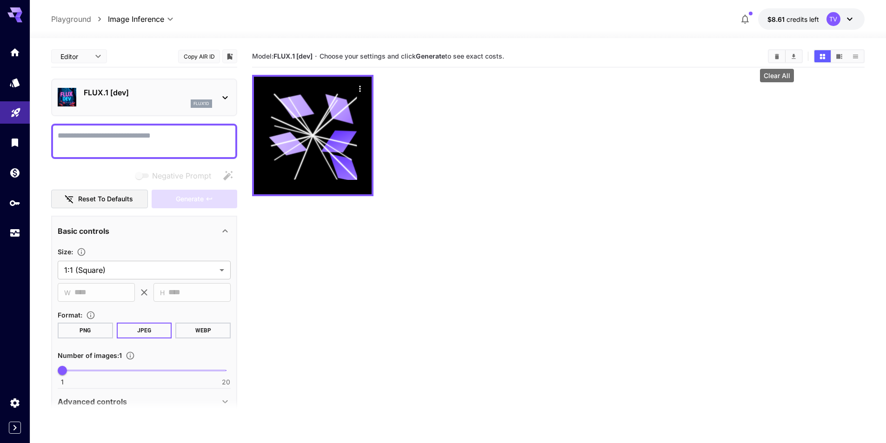
click at [773, 56] on icon "Clear All" at bounding box center [776, 56] width 7 height 7
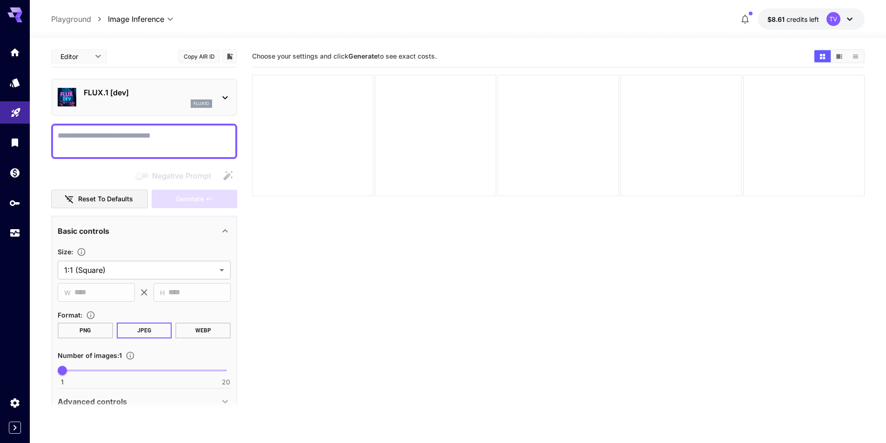
click at [173, 128] on div at bounding box center [144, 141] width 186 height 35
click at [88, 136] on textarea "Negative Prompt" at bounding box center [144, 141] width 173 height 22
type textarea "**********"
click at [190, 201] on span "Generate" at bounding box center [190, 199] width 28 height 12
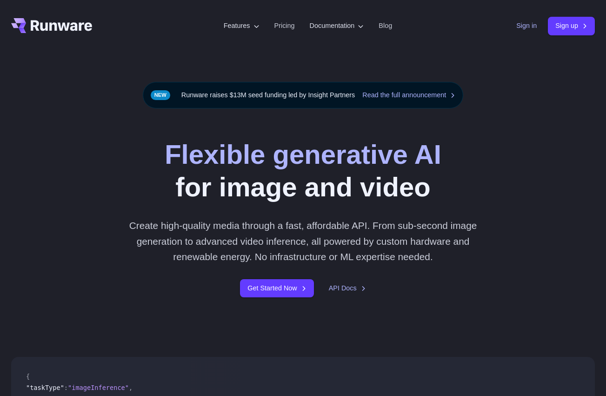
click at [528, 27] on link "Sign in" at bounding box center [526, 25] width 20 height 11
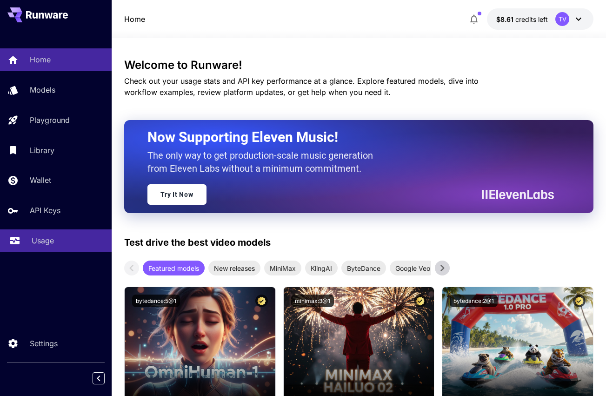
click at [19, 241] on icon at bounding box center [14, 239] width 9 height 5
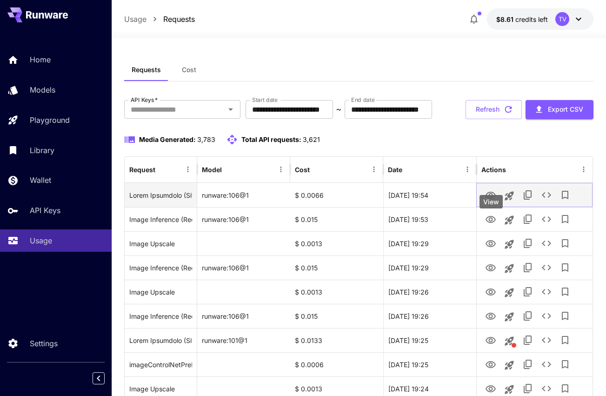
click at [492, 201] on icon "View" at bounding box center [490, 195] width 11 height 11
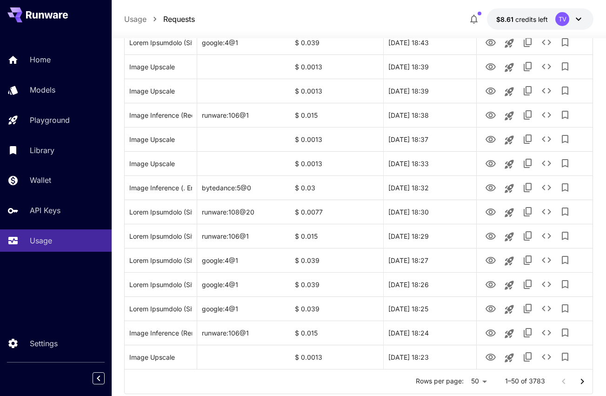
scroll to position [1079, 0]
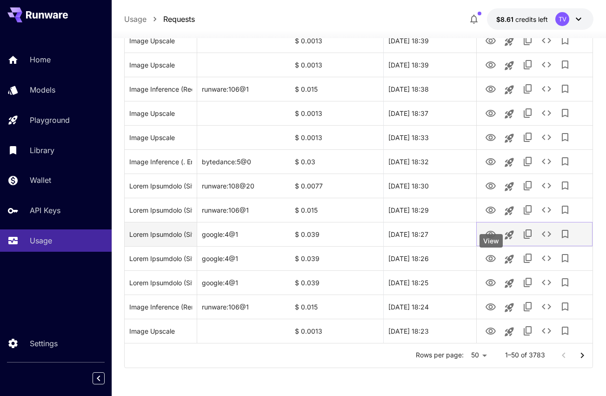
click at [490, 230] on icon "View" at bounding box center [490, 234] width 11 height 11
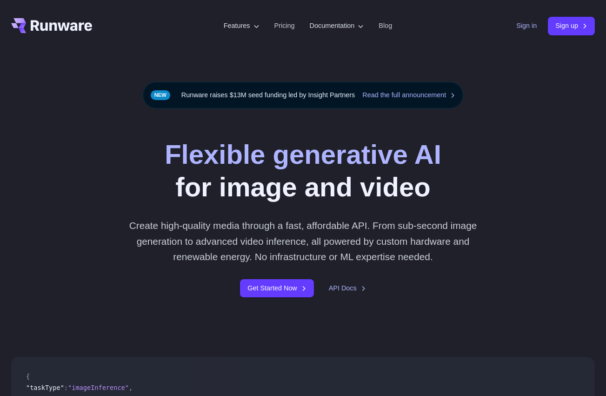
click at [528, 26] on link "Sign in" at bounding box center [526, 25] width 20 height 11
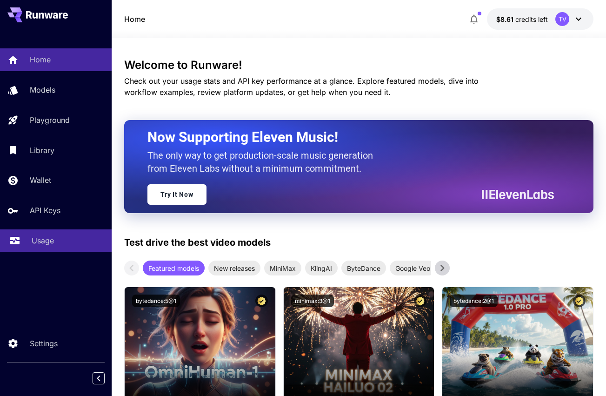
click at [16, 240] on icon at bounding box center [14, 239] width 9 height 5
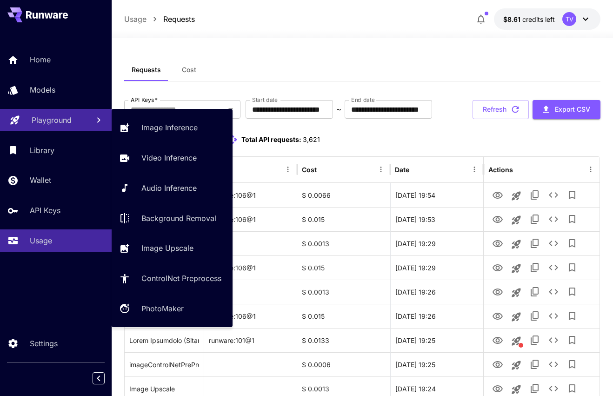
click at [18, 112] on icon at bounding box center [14, 117] width 11 height 11
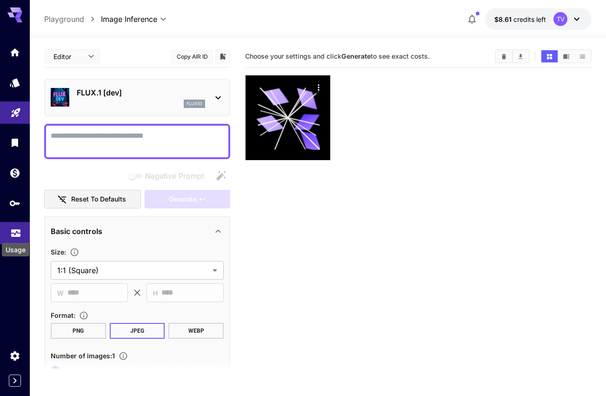
click at [15, 234] on icon "Usage" at bounding box center [15, 231] width 9 height 5
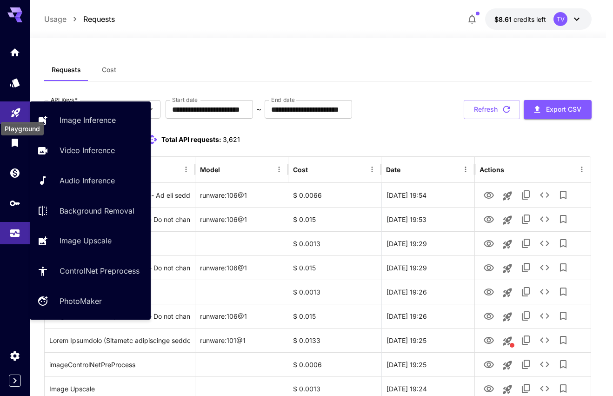
click at [12, 107] on icon "Playground" at bounding box center [15, 109] width 11 height 11
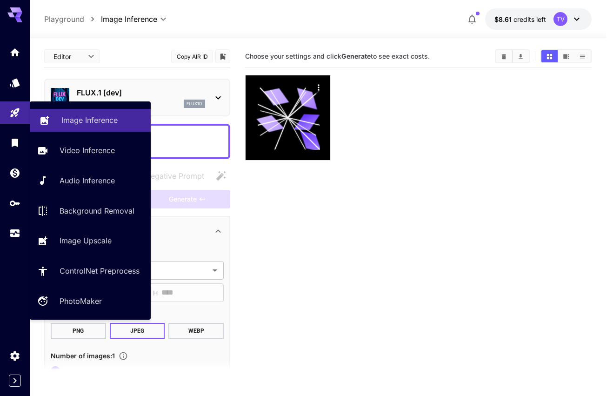
click at [62, 115] on p "Image Inference" at bounding box center [89, 119] width 56 height 11
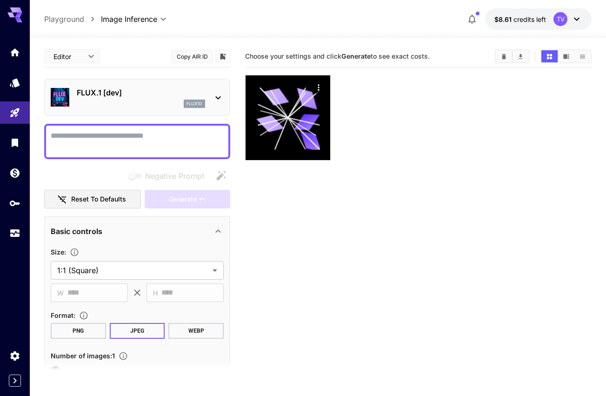
click at [217, 97] on icon at bounding box center [217, 97] width 5 height 3
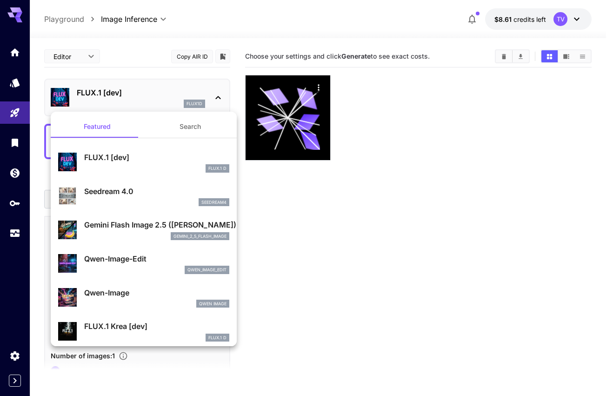
click at [288, 216] on div at bounding box center [306, 198] width 613 height 396
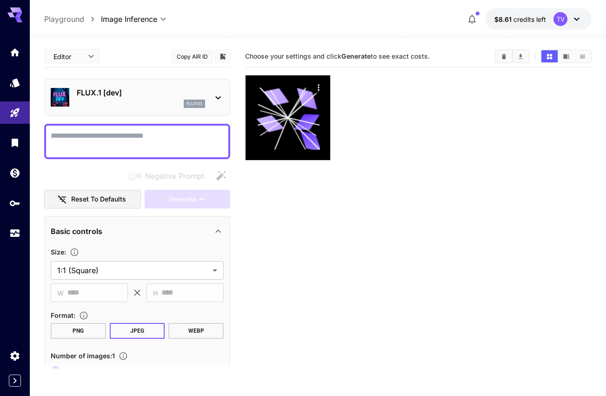
click at [151, 136] on textarea "Negative Prompt" at bounding box center [137, 141] width 173 height 22
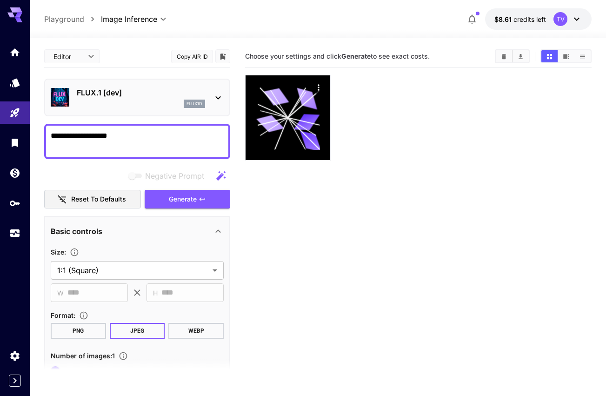
type textarea "**********"
click at [505, 53] on icon "Clear All" at bounding box center [503, 56] width 7 height 7
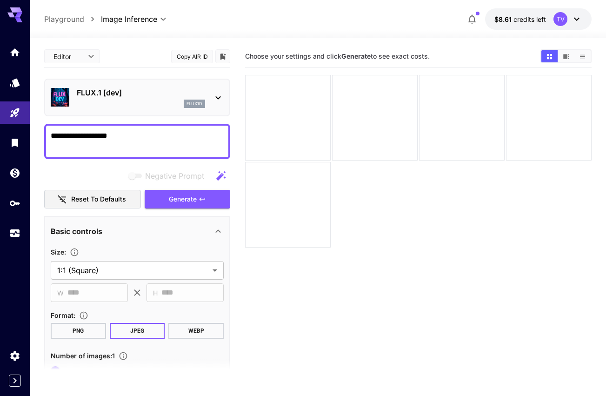
click at [389, 243] on div at bounding box center [418, 161] width 346 height 173
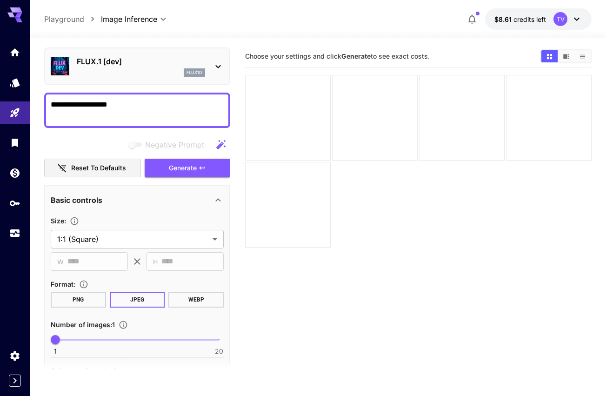
scroll to position [47, 0]
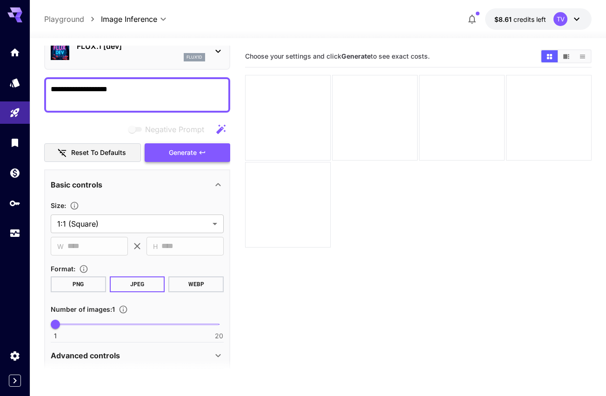
click at [184, 158] on span "Generate" at bounding box center [183, 153] width 28 height 12
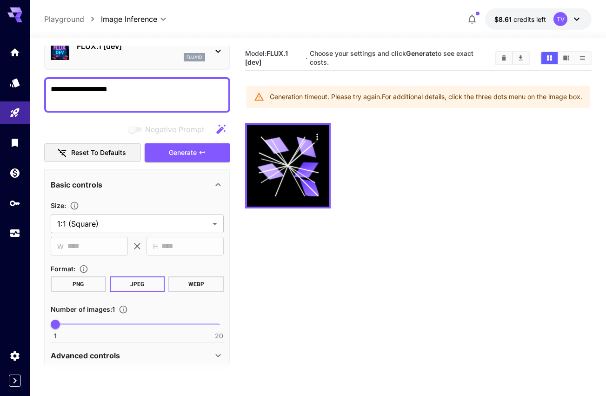
drag, startPoint x: 269, startPoint y: 93, endPoint x: 392, endPoint y: 109, distance: 123.8
click at [392, 105] on div "Generation timeout. Please try again. For additional details, click the three d…" at bounding box center [426, 96] width 312 height 17
click at [379, 105] on div "Generation timeout. Please try again. For additional details, click the three d…" at bounding box center [426, 96] width 312 height 17
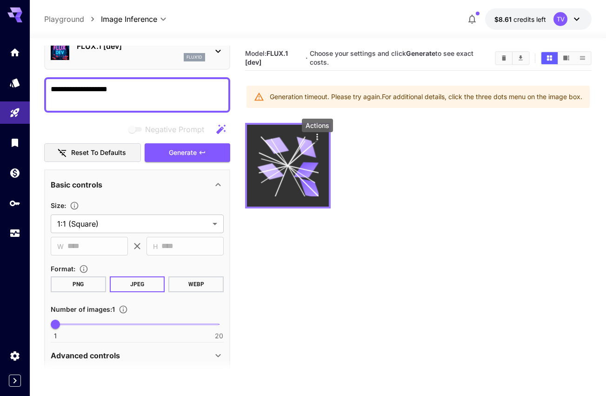
click at [317, 141] on icon "Actions" at bounding box center [316, 136] width 9 height 9
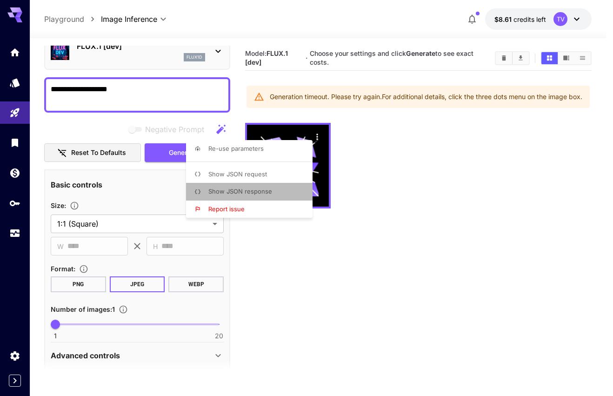
click at [248, 193] on span "Show JSON response" at bounding box center [240, 190] width 64 height 7
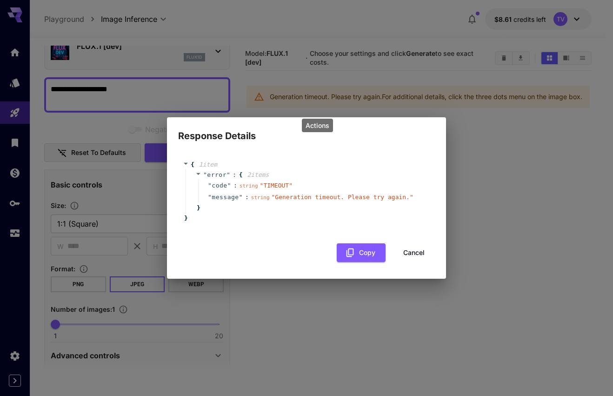
click at [416, 254] on button "Cancel" at bounding box center [414, 252] width 42 height 19
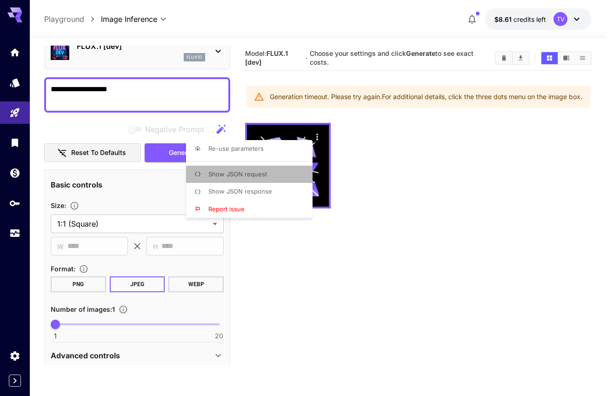
click at [246, 173] on span "Show JSON request" at bounding box center [237, 173] width 59 height 7
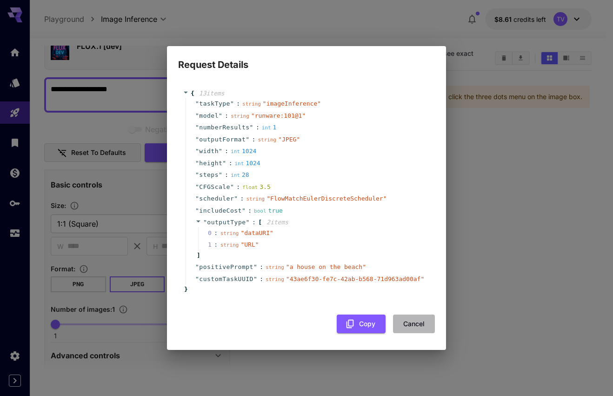
click at [409, 328] on button "Cancel" at bounding box center [414, 323] width 42 height 19
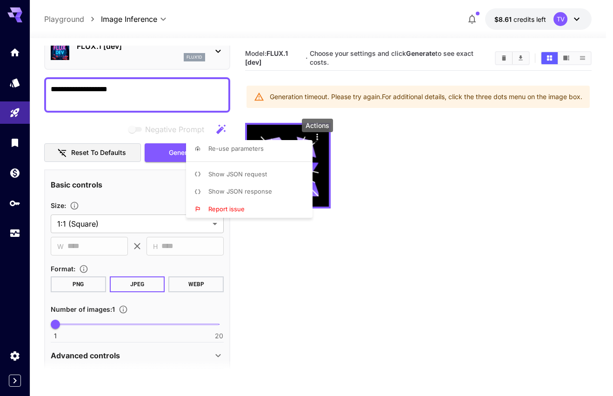
click at [419, 263] on div at bounding box center [306, 198] width 613 height 396
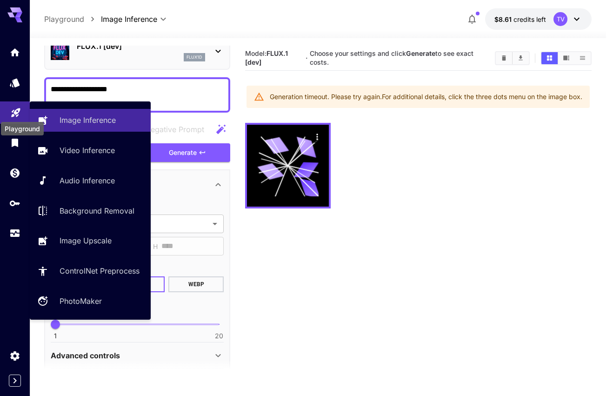
click at [17, 112] on icon "Playground" at bounding box center [15, 109] width 11 height 11
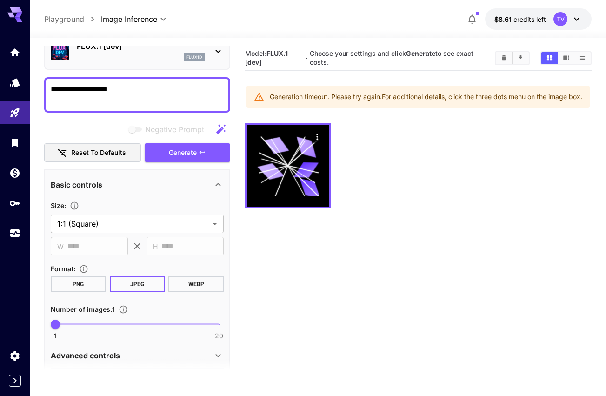
drag, startPoint x: 517, startPoint y: 211, endPoint x: 474, endPoint y: 202, distance: 43.3
click at [516, 208] on div at bounding box center [418, 166] width 346 height 86
click at [9, 226] on div "API Keys" at bounding box center [18, 216] width 37 height 21
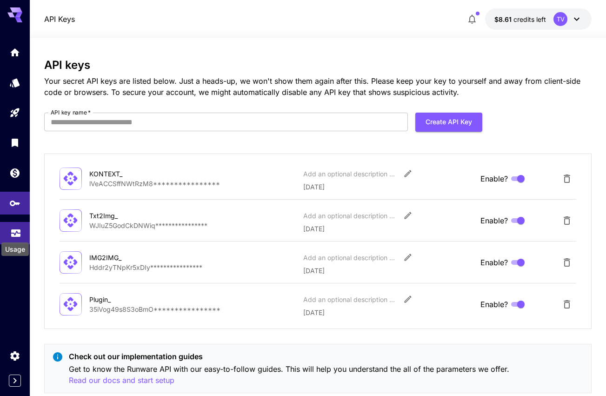
click at [13, 232] on icon "Usage" at bounding box center [15, 230] width 11 height 11
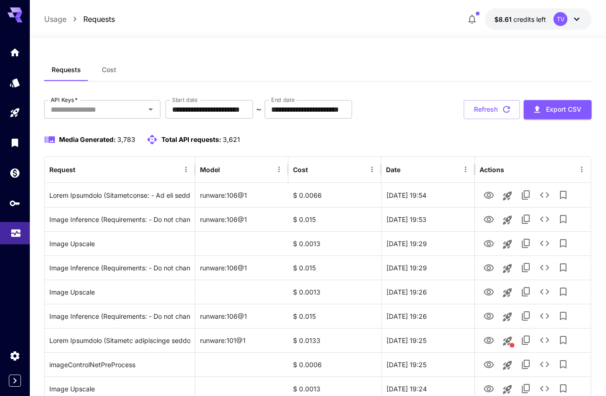
click at [8, 229] on link at bounding box center [15, 233] width 30 height 23
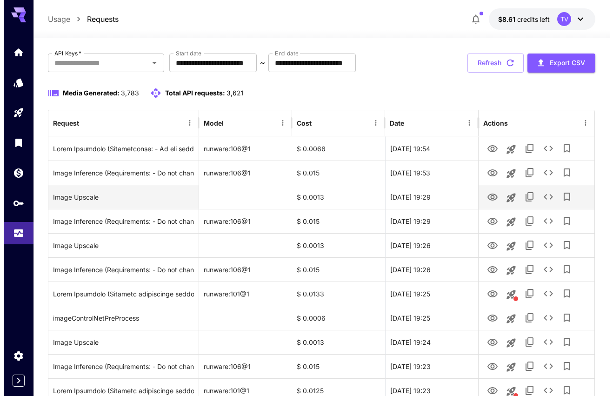
scroll to position [78, 0]
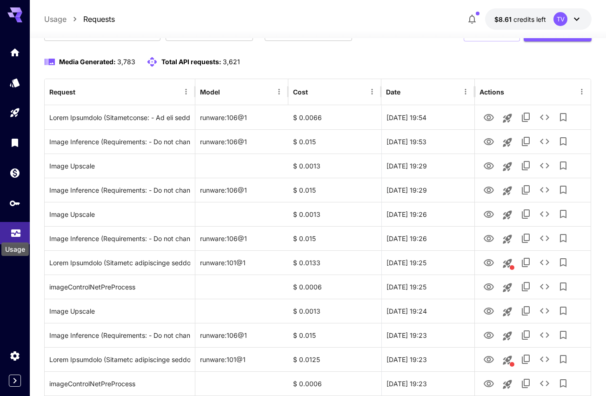
click at [13, 233] on icon "Usage" at bounding box center [15, 231] width 9 height 5
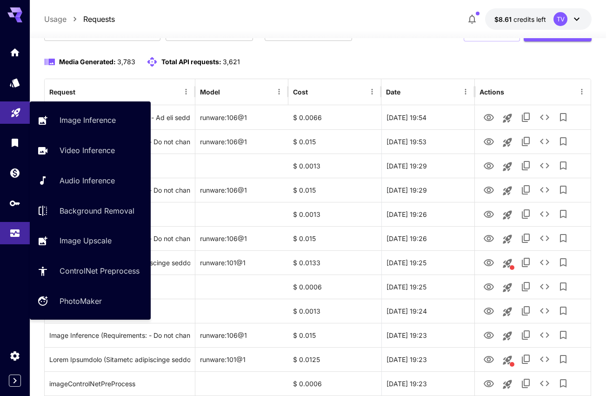
click at [15, 114] on icon "Playground" at bounding box center [15, 109] width 11 height 11
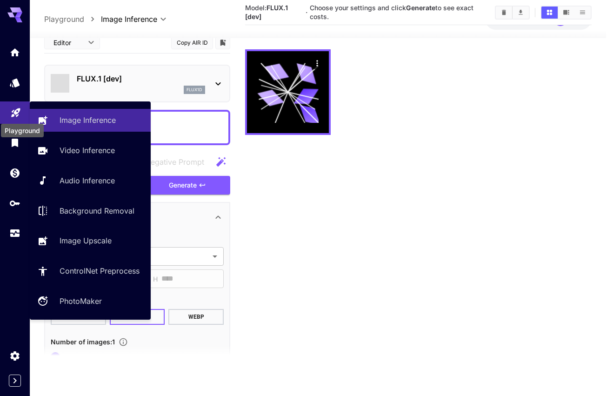
scroll to position [73, 0]
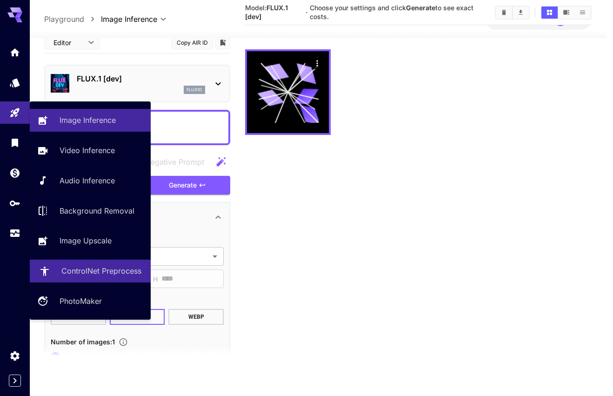
click at [108, 273] on p "ControlNet Preprocess" at bounding box center [101, 270] width 80 height 11
type input "**********"
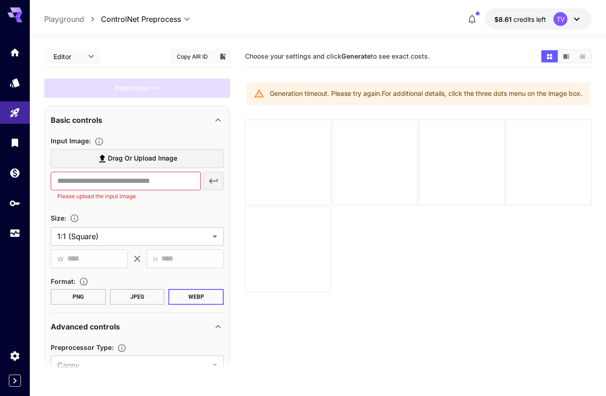
click at [167, 159] on span "Drag or upload image" at bounding box center [142, 159] width 69 height 12
click at [0, 0] on input "Drag or upload image" at bounding box center [0, 0] width 0 height 0
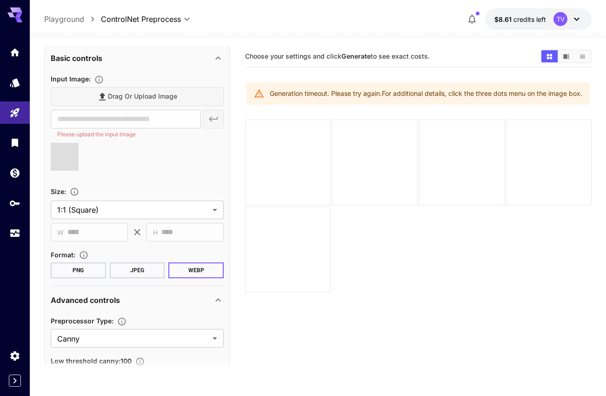
type input "**********"
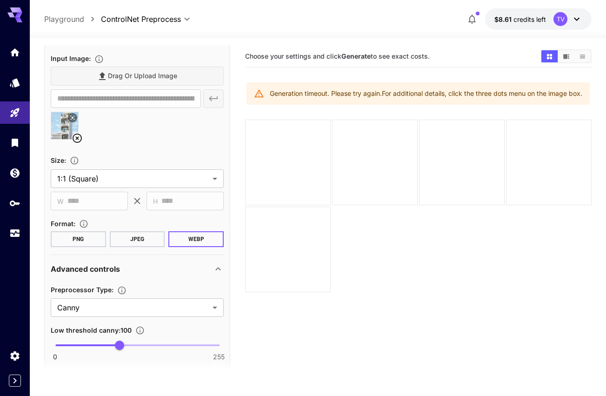
scroll to position [20, 0]
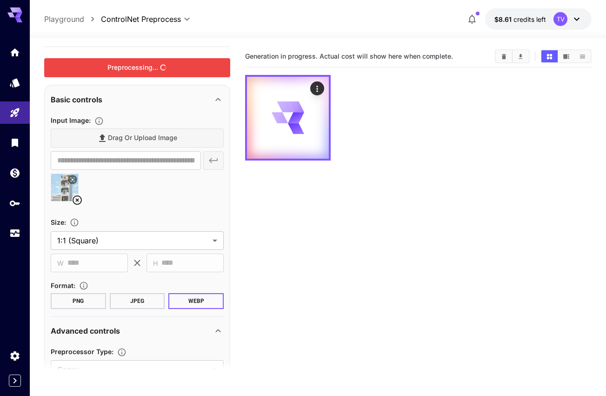
click at [168, 62] on div "Preprocessing..." at bounding box center [137, 67] width 186 height 19
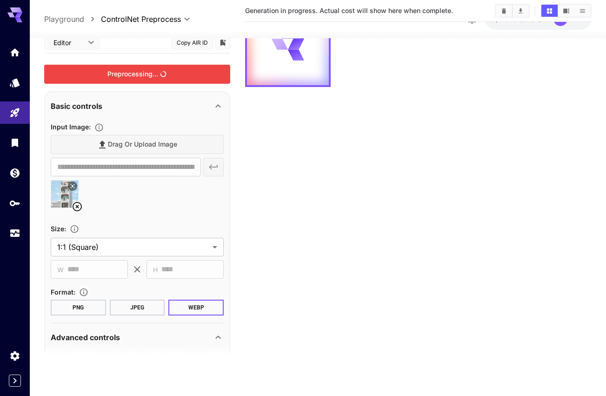
scroll to position [12, 0]
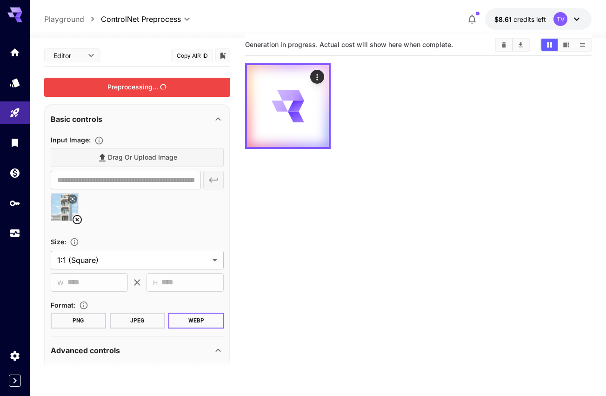
click at [354, 328] on section "Generation in progress. Actual cost will show here when complete." at bounding box center [418, 232] width 346 height 396
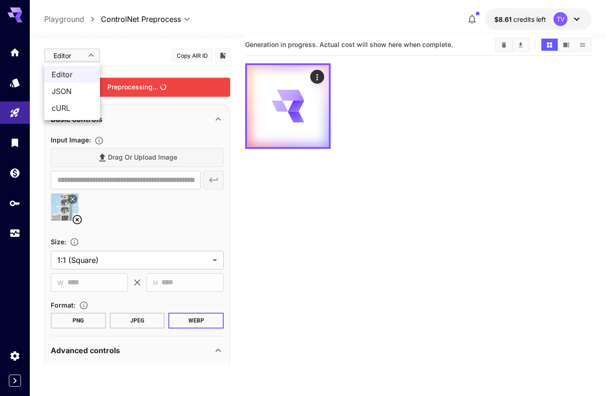
click at [93, 55] on body "**********" at bounding box center [306, 222] width 613 height 469
click at [75, 89] on span "JSON" at bounding box center [72, 91] width 41 height 11
type input "****"
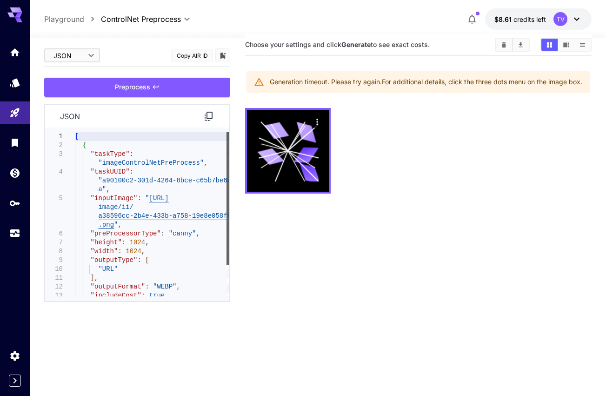
click at [226, 188] on div at bounding box center [227, 198] width 3 height 133
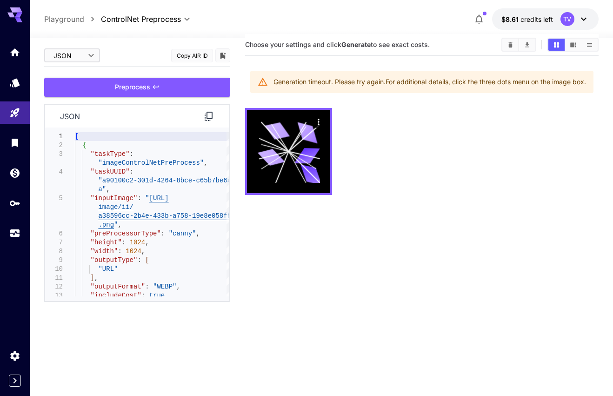
click at [83, 55] on body "**********" at bounding box center [306, 222] width 613 height 469
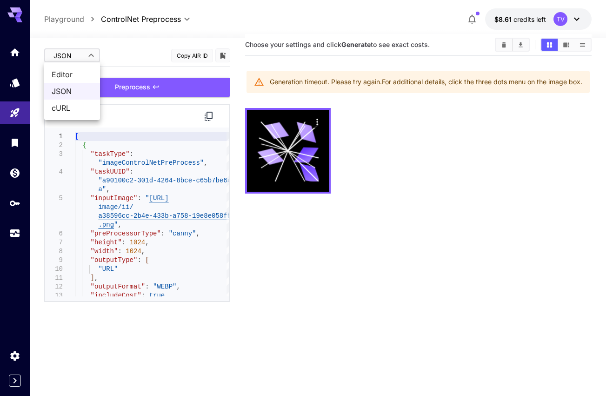
click at [17, 114] on div at bounding box center [306, 198] width 613 height 396
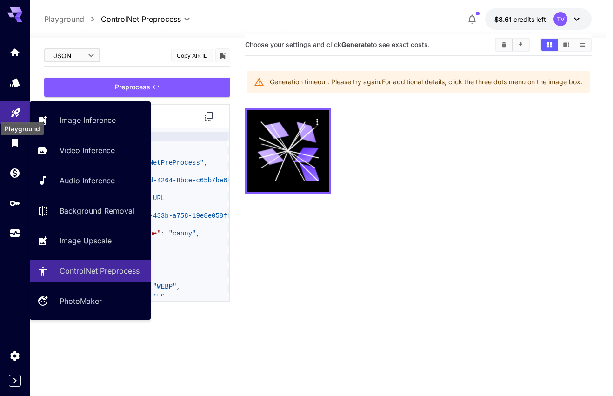
click at [15, 113] on icon "Playground" at bounding box center [15, 109] width 11 height 11
type input "**********"
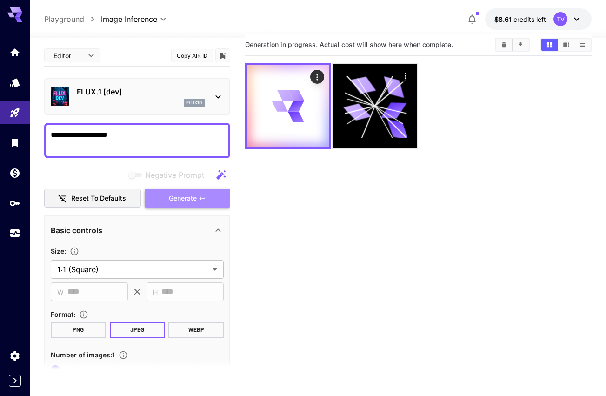
click at [196, 196] on span "Generate" at bounding box center [183, 199] width 28 height 12
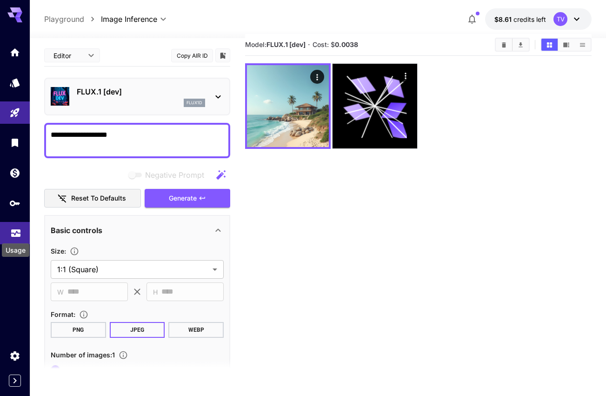
click at [18, 235] on icon "Usage" at bounding box center [15, 230] width 11 height 11
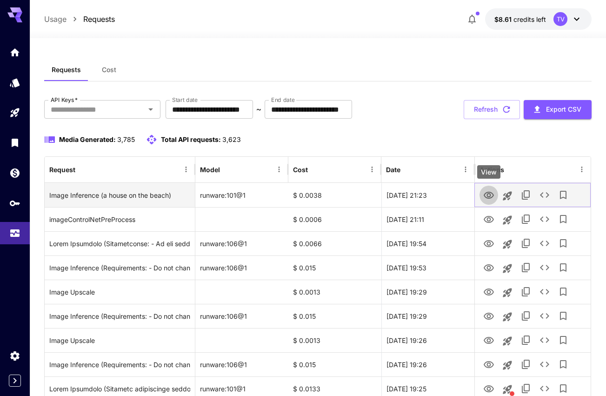
click at [485, 198] on icon "View" at bounding box center [488, 195] width 11 height 11
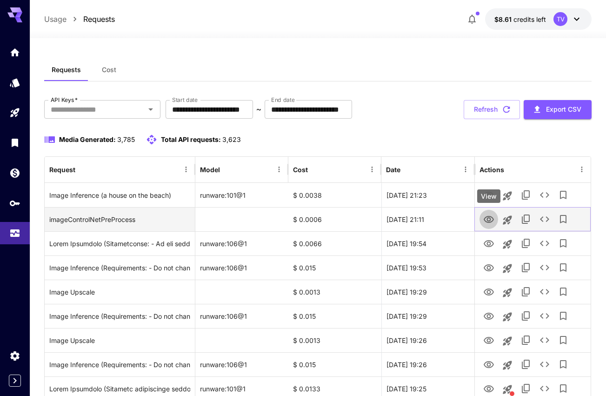
click at [489, 218] on icon "View" at bounding box center [489, 219] width 10 height 7
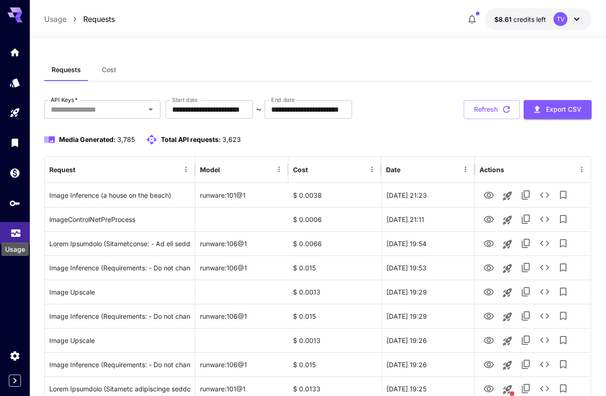
click at [20, 231] on icon "Usage" at bounding box center [15, 230] width 11 height 11
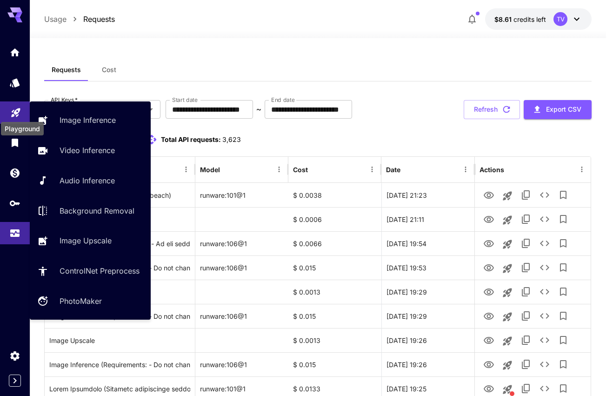
click at [16, 114] on icon "Playground" at bounding box center [15, 110] width 9 height 9
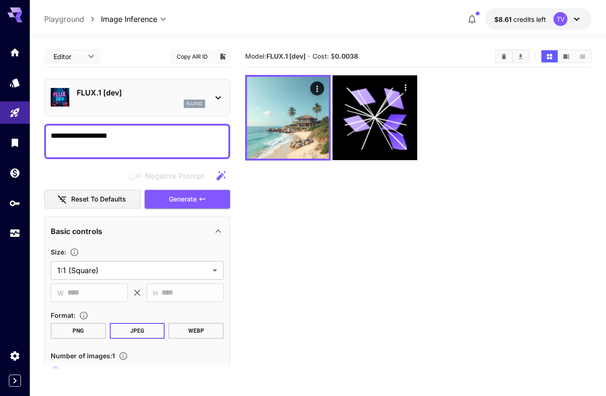
click at [330, 233] on section "Model: FLUX.1 [dev] · Cost: $ 0.0038" at bounding box center [418, 244] width 346 height 396
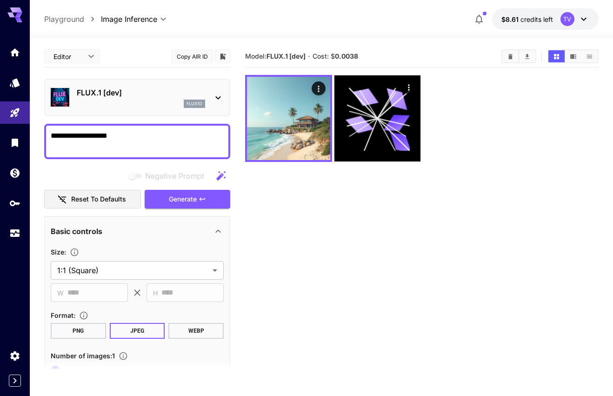
click at [97, 53] on body "**********" at bounding box center [306, 234] width 613 height 469
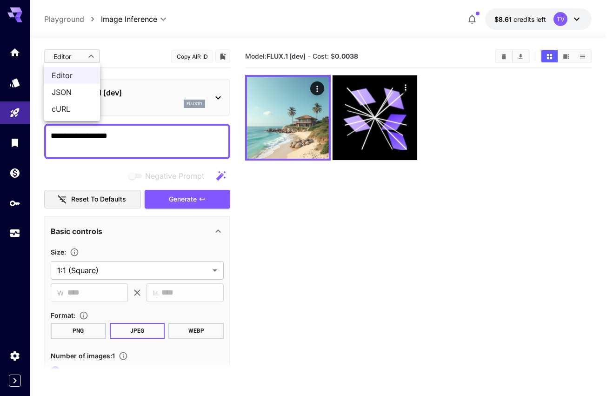
click at [17, 111] on div at bounding box center [306, 198] width 613 height 396
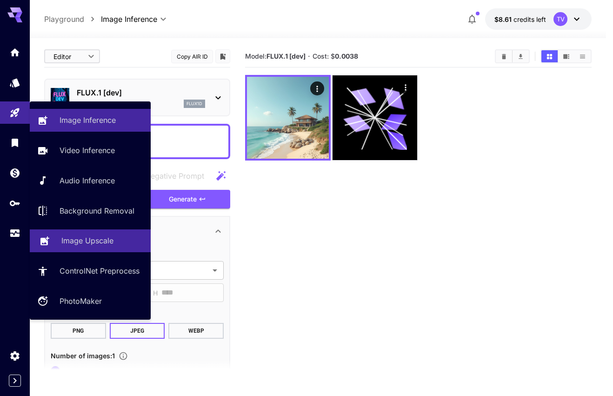
click at [80, 234] on link "Image Upscale" at bounding box center [90, 240] width 121 height 23
type input "**********"
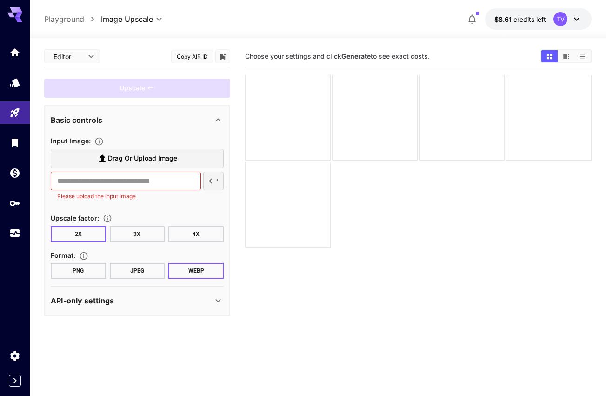
click at [131, 160] on span "Drag or upload image" at bounding box center [142, 159] width 69 height 12
click at [0, 0] on input "Drag or upload image" at bounding box center [0, 0] width 0 height 0
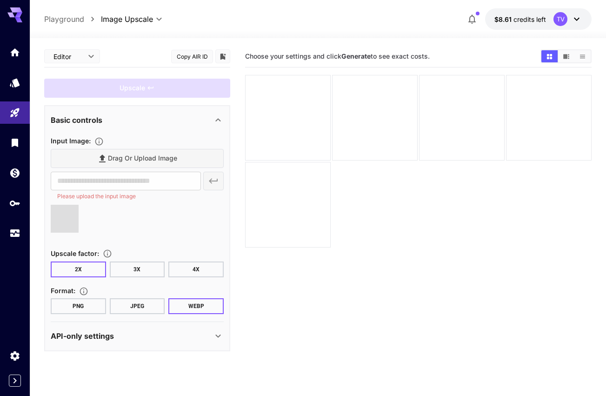
click at [88, 261] on button "2X" at bounding box center [78, 269] width 55 height 16
type input "**********"
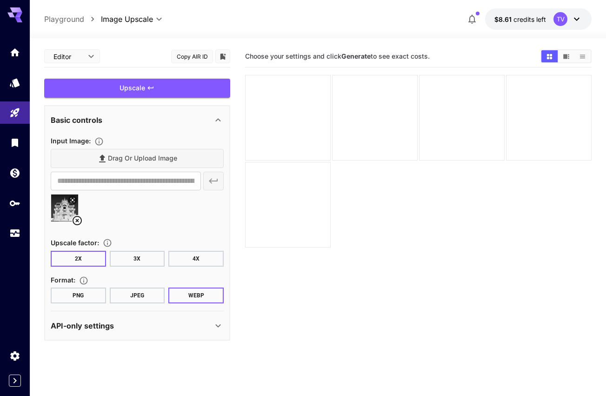
click at [137, 305] on section "**********" at bounding box center [137, 209] width 173 height 206
click at [140, 290] on button "JPEG" at bounding box center [137, 295] width 55 height 16
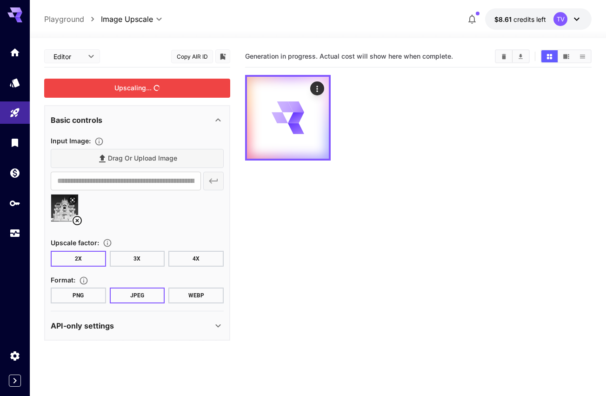
click at [168, 92] on div "Upscaling..." at bounding box center [137, 88] width 186 height 19
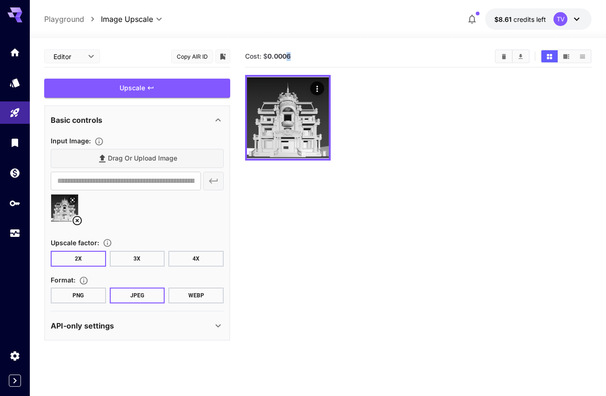
drag, startPoint x: 287, startPoint y: 53, endPoint x: 295, endPoint y: 52, distance: 7.9
click at [295, 52] on section "Cost: $ 0.0006" at bounding box center [366, 56] width 242 height 9
click at [14, 235] on icon "Usage" at bounding box center [15, 230] width 11 height 11
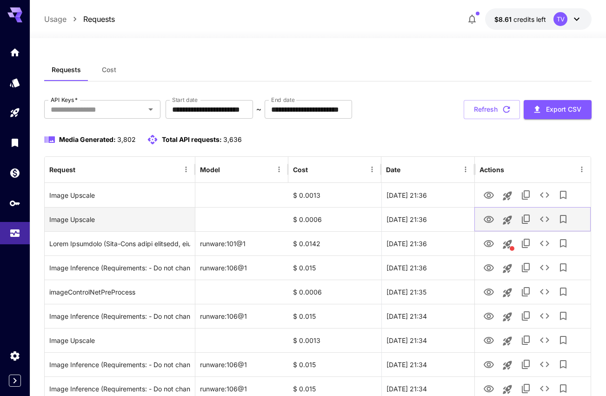
click at [490, 218] on icon "View" at bounding box center [489, 219] width 10 height 7
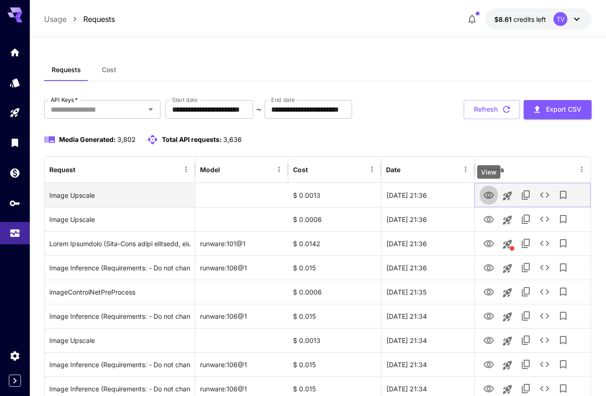
click at [489, 194] on icon "View" at bounding box center [488, 195] width 11 height 11
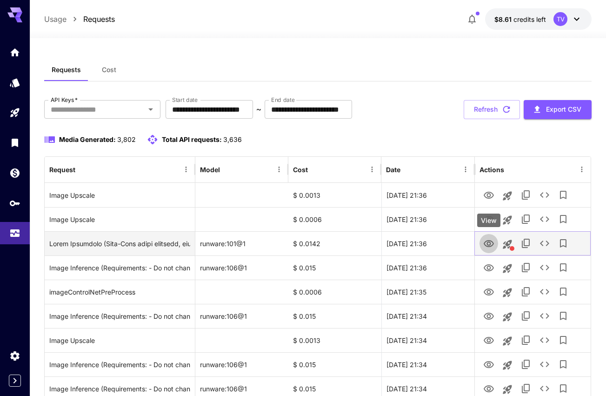
click at [487, 242] on icon "View" at bounding box center [489, 243] width 10 height 7
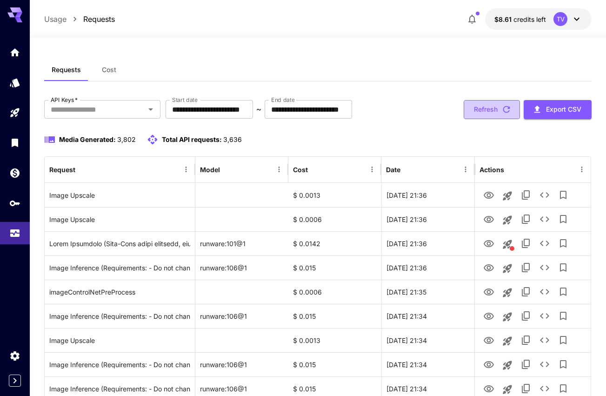
click at [477, 101] on button "Refresh" at bounding box center [492, 109] width 56 height 19
click at [484, 111] on button "Refresh" at bounding box center [492, 109] width 56 height 19
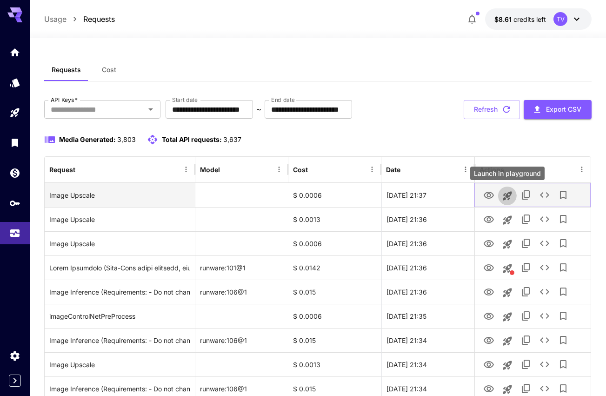
click at [507, 197] on icon "Launch in playground" at bounding box center [507, 195] width 9 height 9
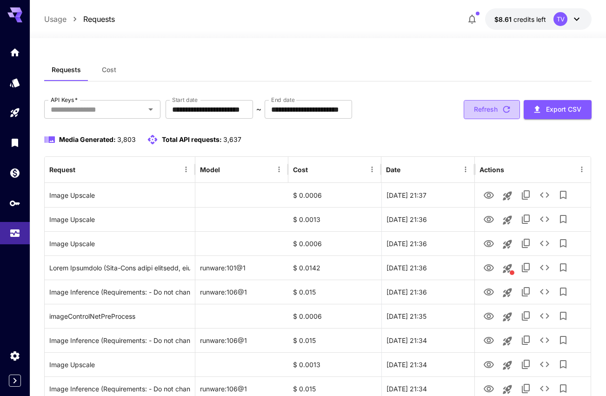
click at [492, 112] on button "Refresh" at bounding box center [492, 109] width 56 height 19
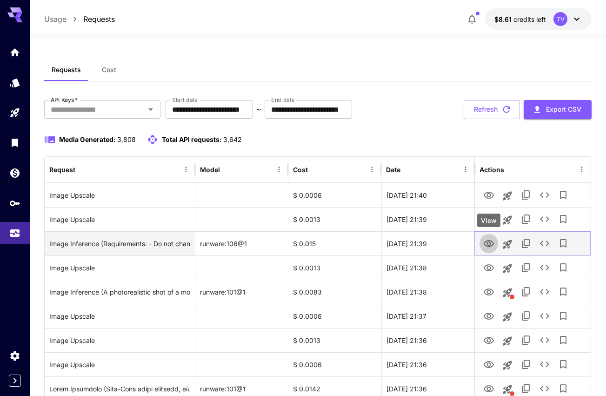
click at [489, 242] on icon "View" at bounding box center [489, 243] width 10 height 7
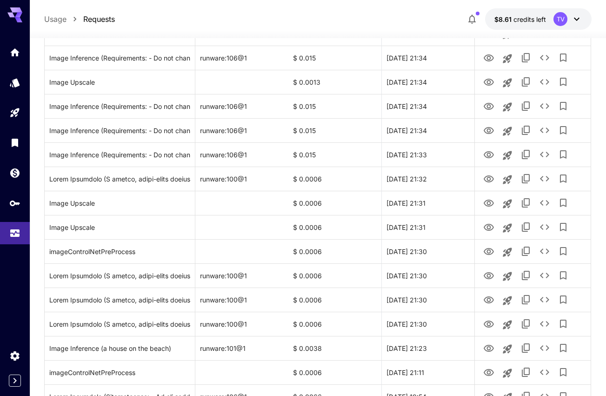
scroll to position [480, 0]
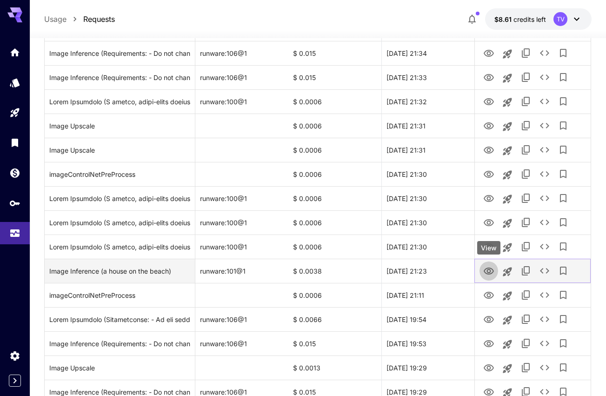
click at [491, 273] on icon "View" at bounding box center [488, 271] width 11 height 11
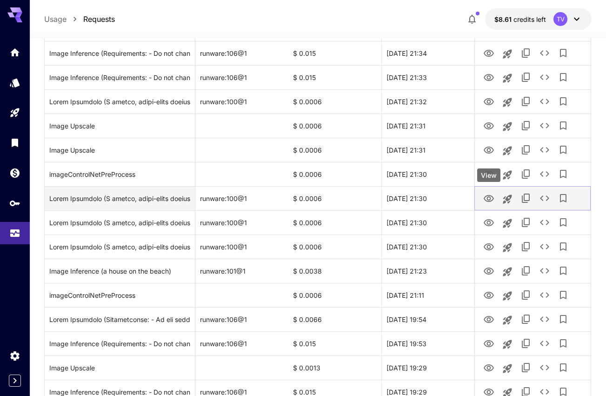
click at [487, 197] on icon "View" at bounding box center [488, 198] width 11 height 11
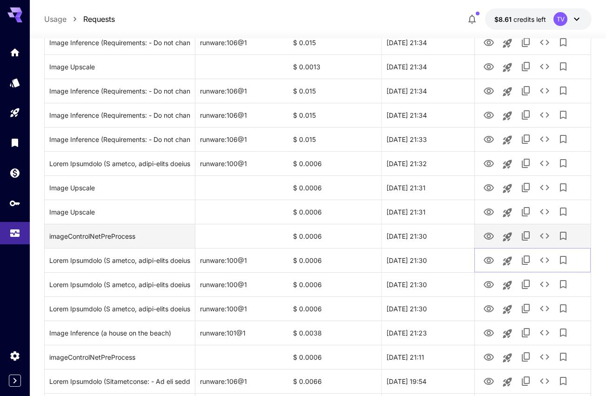
scroll to position [403, 0]
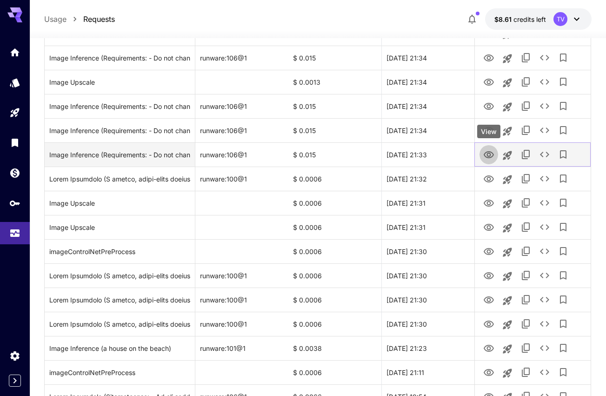
click at [489, 152] on icon "View" at bounding box center [489, 154] width 10 height 7
